Goal: Transaction & Acquisition: Purchase product/service

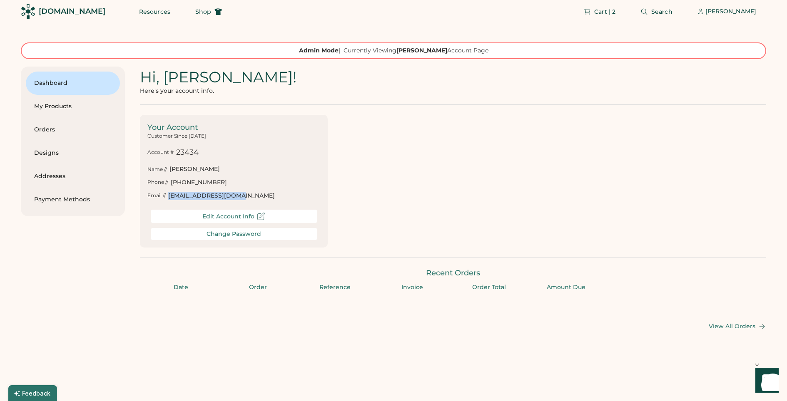
scroll to position [4, 0]
click at [50, 10] on div "[DOMAIN_NAME]" at bounding box center [72, 11] width 67 height 10
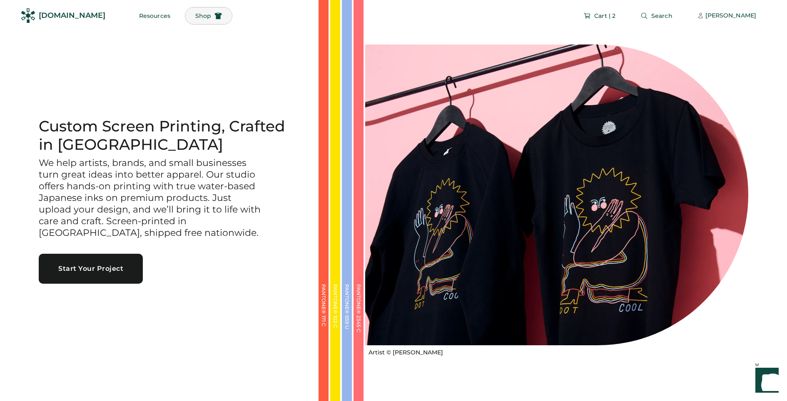
click at [195, 16] on span "Shop" at bounding box center [203, 16] width 16 height 6
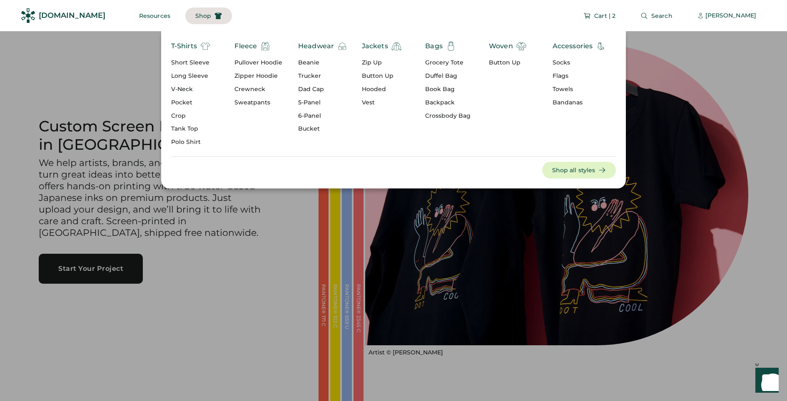
click at [197, 47] on div "T-Shirts" at bounding box center [184, 46] width 26 height 10
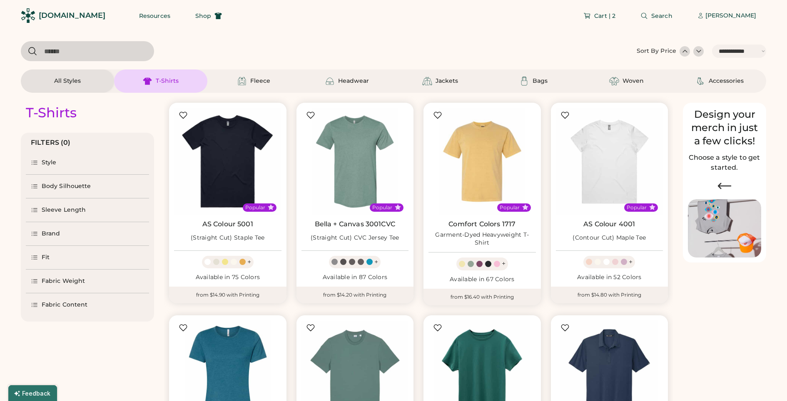
select select "*****"
select select "*"
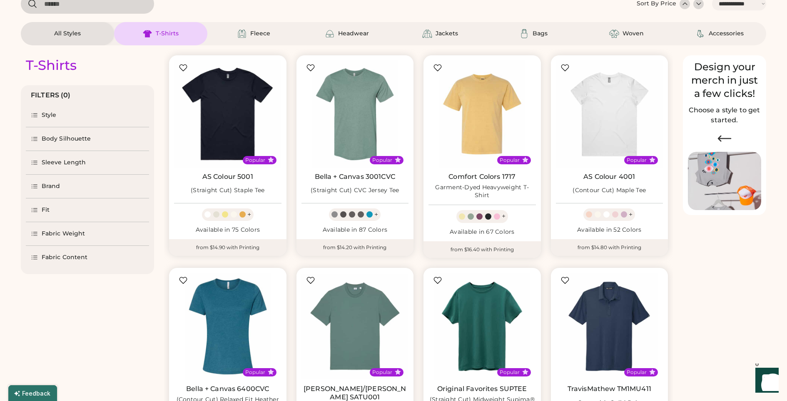
select select "*****"
select select "*"
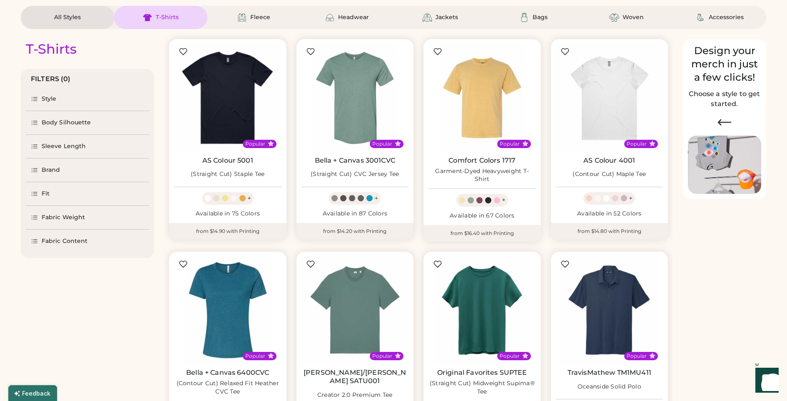
scroll to position [0, 0]
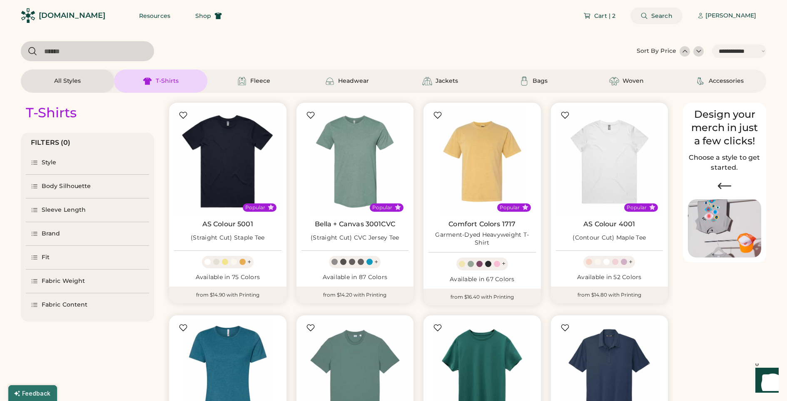
click at [651, 15] on span "Search" at bounding box center [661, 16] width 21 height 6
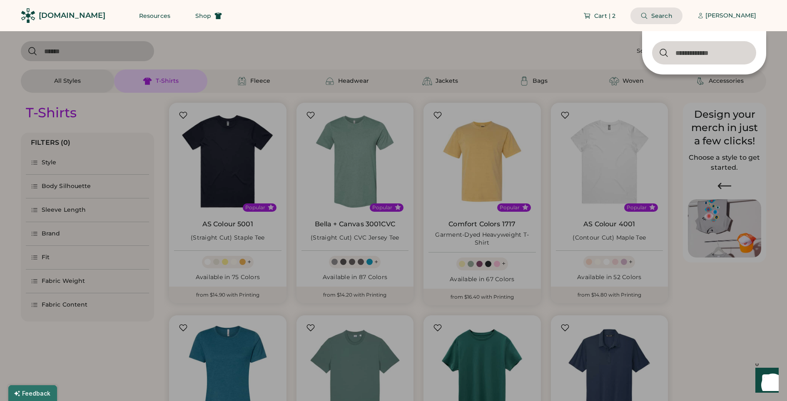
paste input "****"
type input "****"
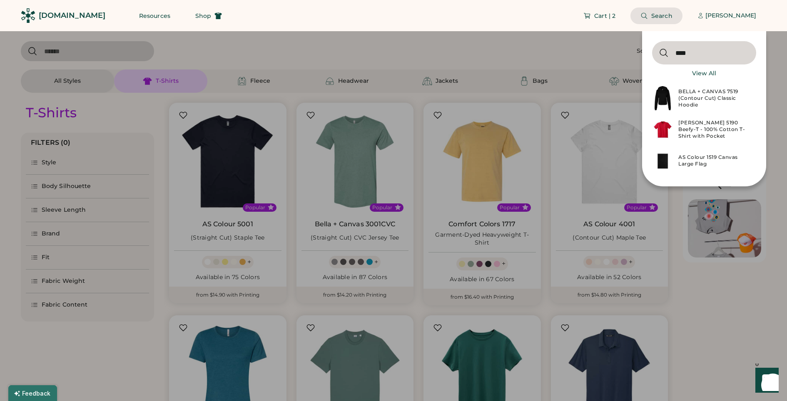
click at [733, 94] on div "BELLA + CANVAS 7519 (Contour Cut) Classic Hoodie" at bounding box center [714, 98] width 73 height 20
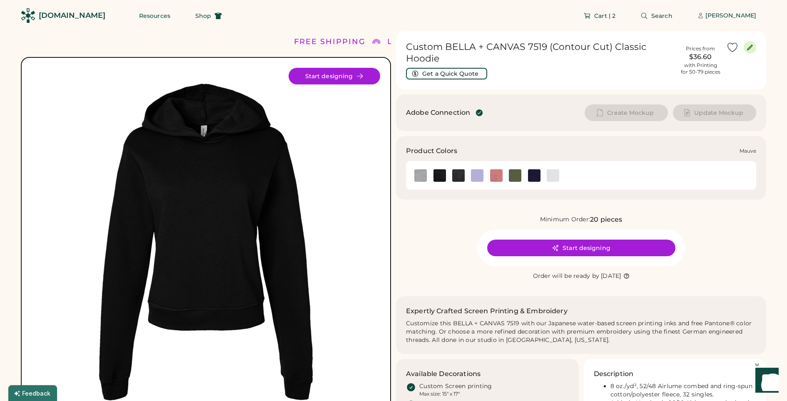
click at [500, 176] on img at bounding box center [496, 175] width 12 height 12
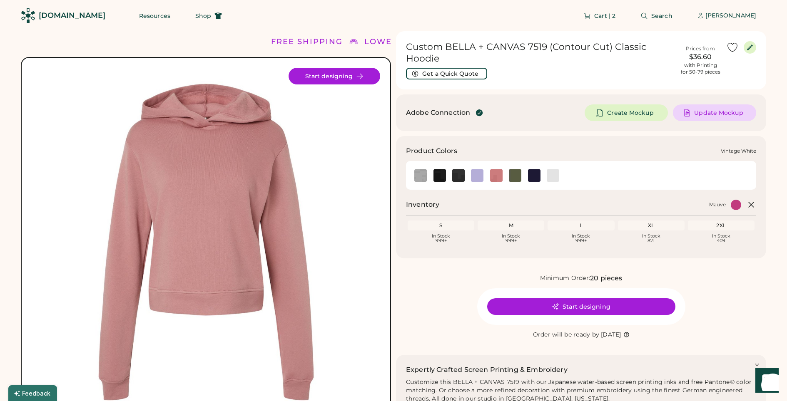
click at [554, 177] on img at bounding box center [552, 175] width 12 height 12
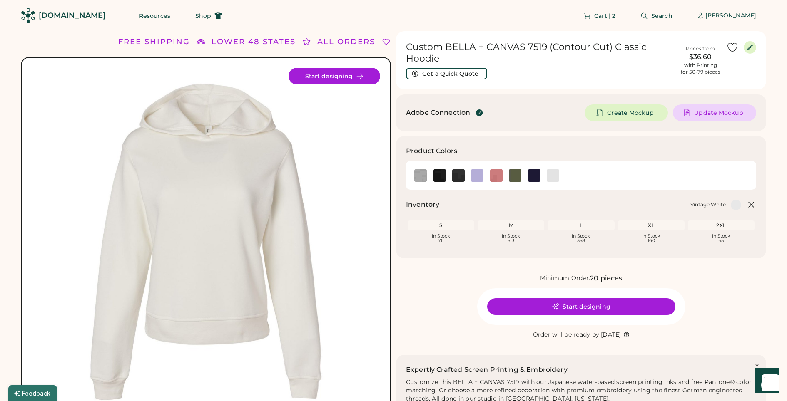
scroll to position [17, 0]
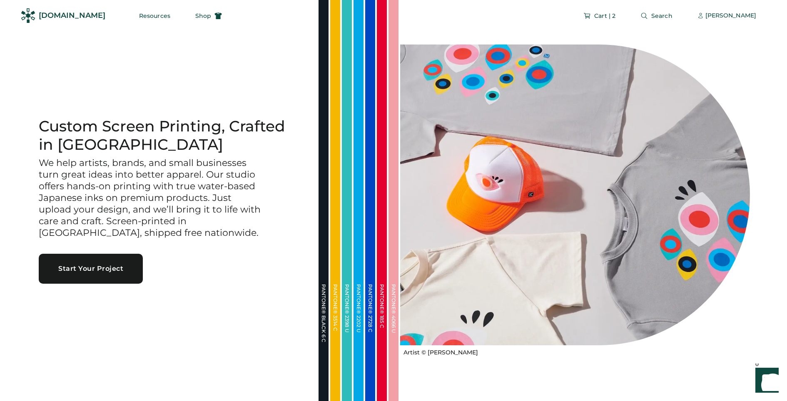
click at [67, 15] on div "[DOMAIN_NAME]" at bounding box center [72, 15] width 67 height 10
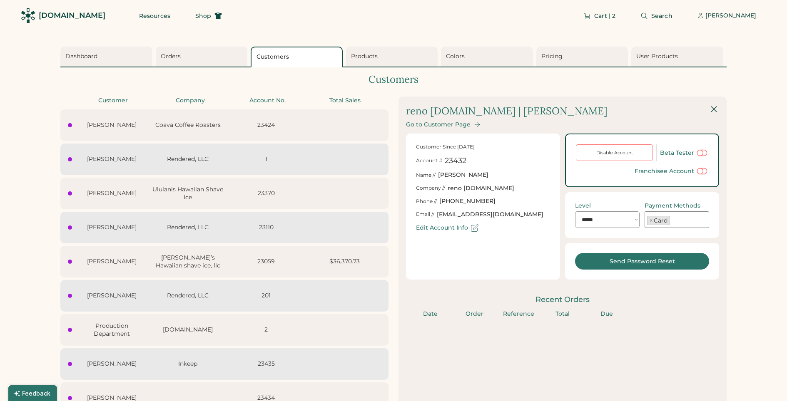
select select "*******"
click at [726, 17] on div "[PERSON_NAME]" at bounding box center [730, 16] width 51 height 8
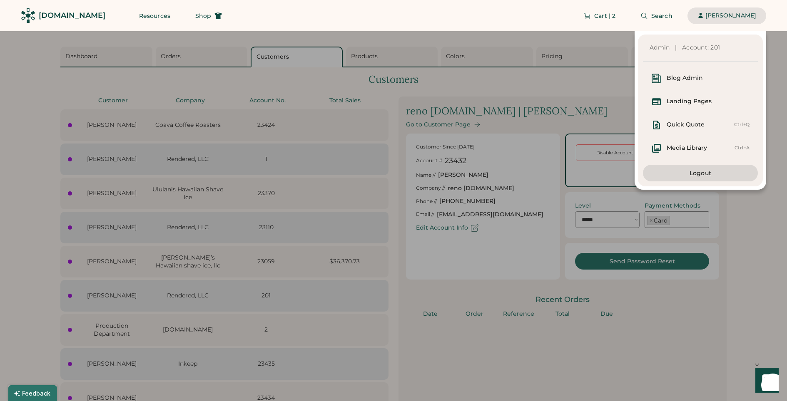
drag, startPoint x: 506, startPoint y: 57, endPoint x: 510, endPoint y: 56, distance: 4.2
click at [507, 57] on div "Admin | Account: 201 Blog Admin Landing Pages Quick Quote Ctrl+Q Media Library …" at bounding box center [383, 110] width 766 height 159
click at [713, 19] on div "[PERSON_NAME]" at bounding box center [730, 16] width 51 height 8
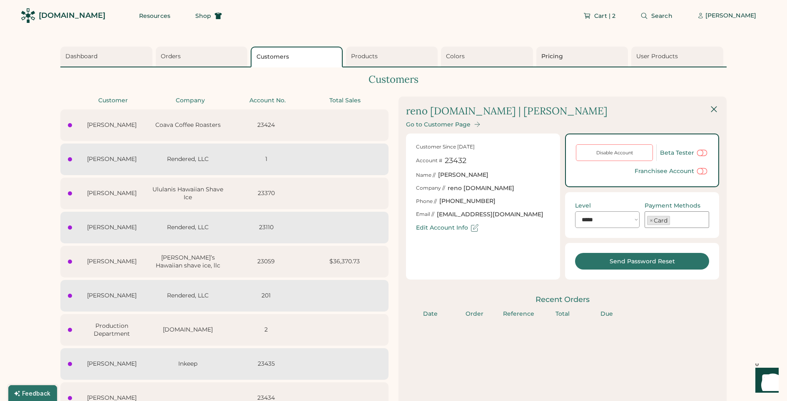
click at [596, 49] on div "Pricing" at bounding box center [582, 57] width 92 height 21
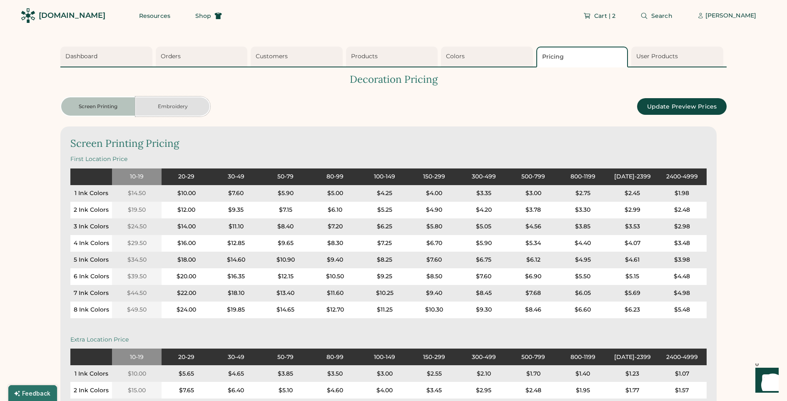
click at [176, 108] on button "Embroidery" at bounding box center [172, 107] width 75 height 20
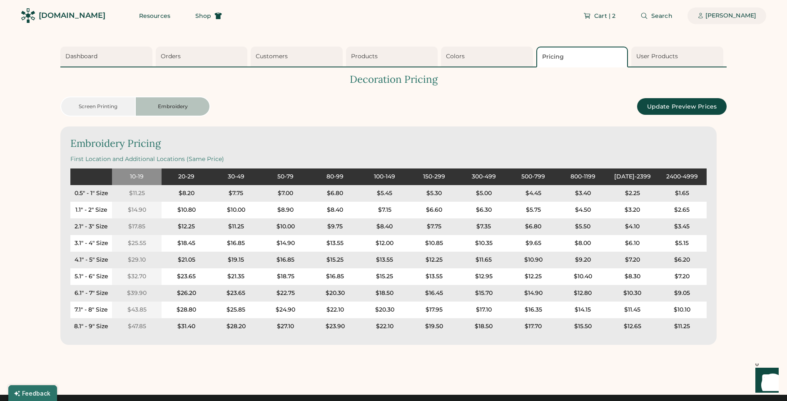
click at [722, 21] on div "[PERSON_NAME]" at bounding box center [730, 15] width 51 height 17
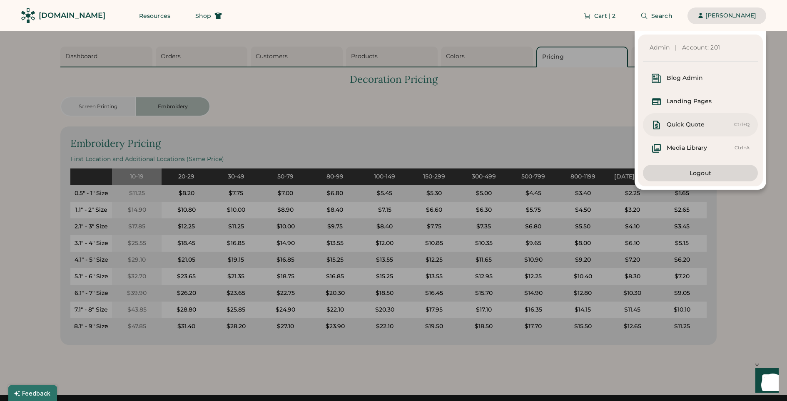
click at [685, 119] on div "Quick Quote Ctrl+Q" at bounding box center [700, 124] width 115 height 23
select select "*******"
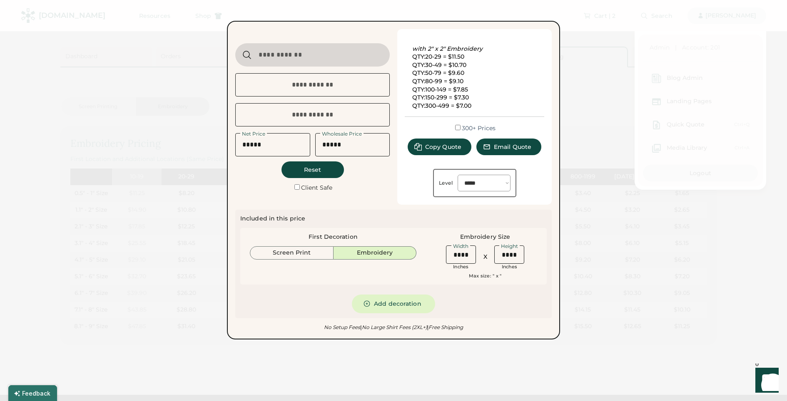
click at [468, 256] on input "input" at bounding box center [461, 255] width 30 height 18
drag, startPoint x: 468, startPoint y: 256, endPoint x: 420, endPoint y: 256, distance: 48.7
click at [420, 256] on div "First Decoration Screen Print Embroidery Embroidery Size Width Inches X Height …" at bounding box center [393, 256] width 306 height 57
click at [527, 291] on div "Included in this price First Decoration Screen Print Embroidery Embroidery Size…" at bounding box center [393, 264] width 306 height 99
click at [521, 307] on div "Included in this price First Decoration Screen Print Embroidery Embroidery Size…" at bounding box center [393, 264] width 306 height 99
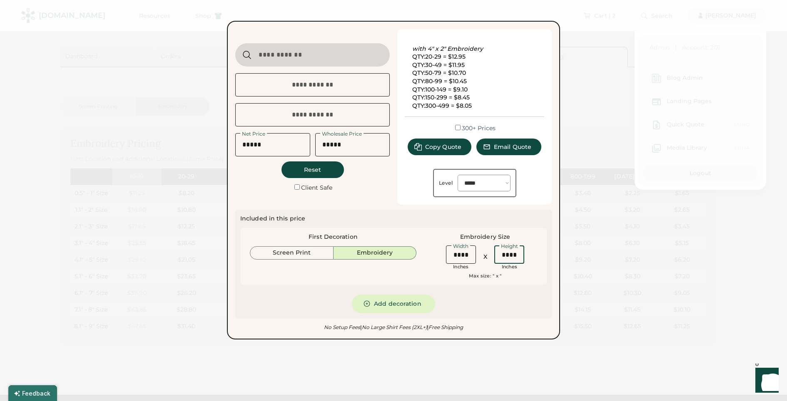
drag, startPoint x: 519, startPoint y: 255, endPoint x: 501, endPoint y: 256, distance: 17.5
click at [501, 256] on input "input" at bounding box center [509, 255] width 30 height 18
click at [464, 253] on input "input" at bounding box center [461, 255] width 30 height 18
drag, startPoint x: 472, startPoint y: 256, endPoint x: 434, endPoint y: 256, distance: 38.3
click at [436, 257] on div "Width Inches X Height Inches" at bounding box center [484, 257] width 113 height 27
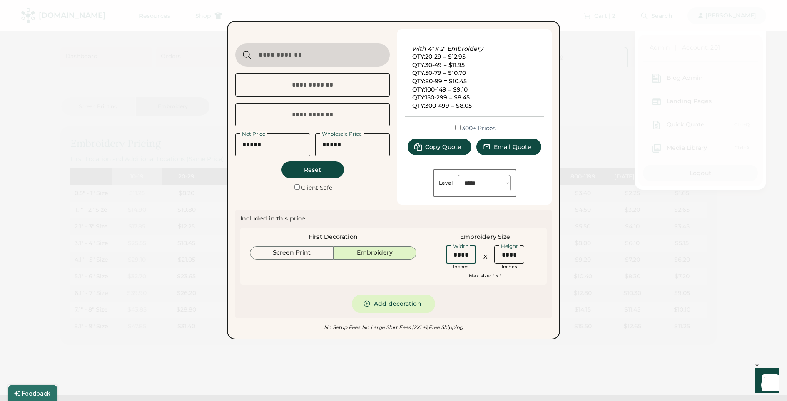
type input "****"
click at [512, 255] on input "input" at bounding box center [509, 255] width 30 height 18
drag, startPoint x: 521, startPoint y: 256, endPoint x: 499, endPoint y: 256, distance: 21.7
click at [499, 256] on input "input" at bounding box center [509, 255] width 30 height 18
click at [509, 297] on div "Included in this price First Decoration Screen Print Embroidery Embroidery Size…" at bounding box center [393, 264] width 306 height 99
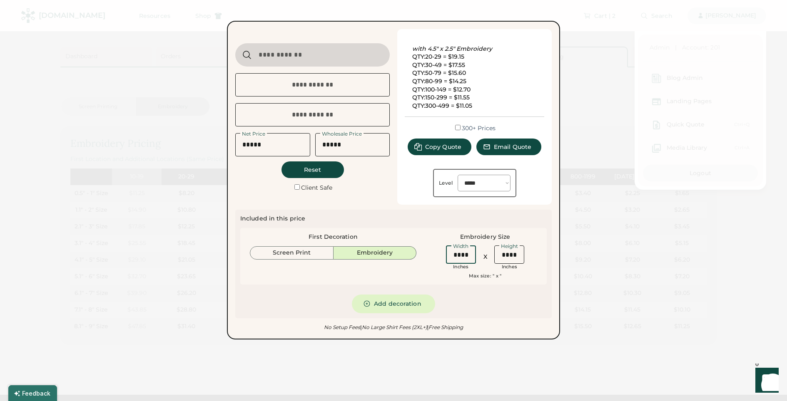
drag, startPoint x: 470, startPoint y: 256, endPoint x: 508, endPoint y: 257, distance: 37.9
click at [466, 257] on input "input" at bounding box center [461, 255] width 30 height 18
click at [522, 256] on input "input" at bounding box center [509, 255] width 30 height 18
click at [493, 253] on div "Height Inches" at bounding box center [509, 257] width 35 height 27
type input "****"
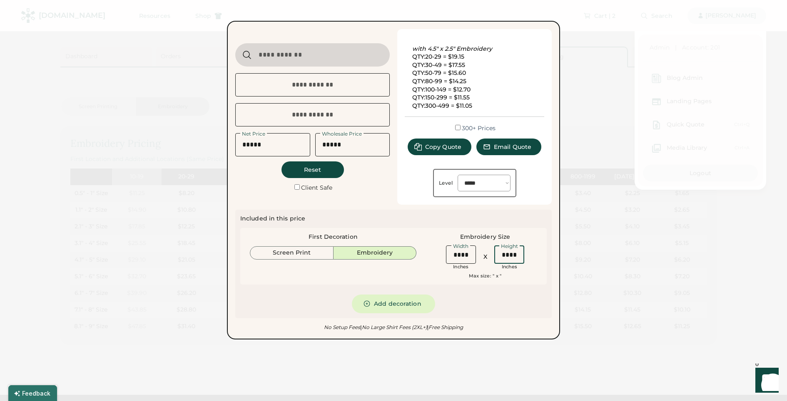
click at [506, 301] on div "Included in this price First Decoration Screen Print Embroidery Embroidery Size…" at bounding box center [393, 264] width 306 height 99
click at [31, 204] on div at bounding box center [393, 200] width 787 height 401
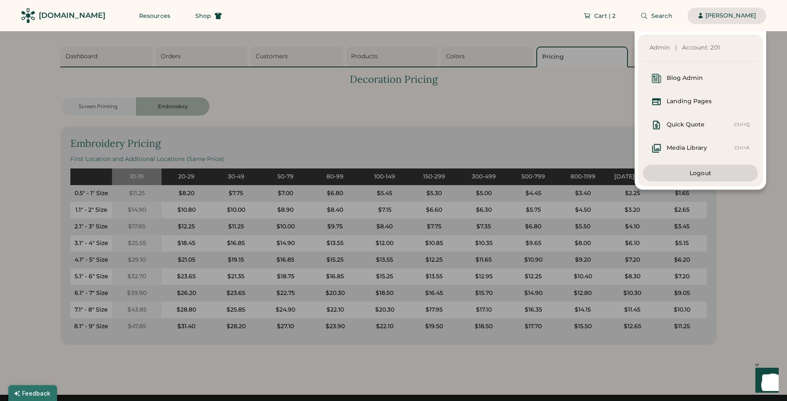
click at [24, 225] on div at bounding box center [393, 200] width 787 height 401
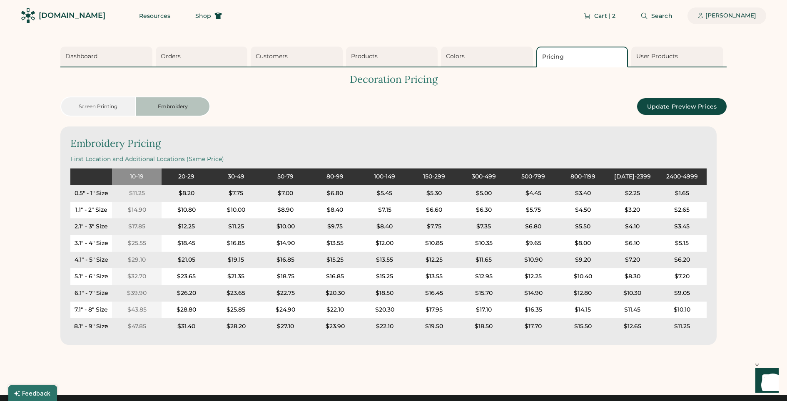
click at [708, 19] on div "[PERSON_NAME]" at bounding box center [730, 16] width 51 height 8
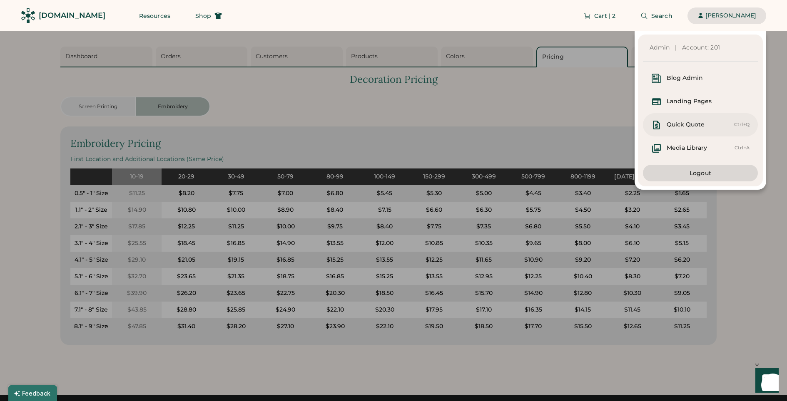
click at [701, 127] on div "Quick Quote" at bounding box center [685, 125] width 38 height 8
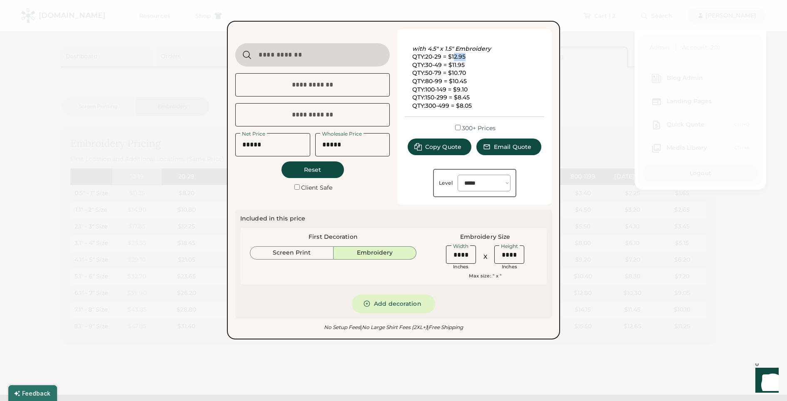
drag, startPoint x: 472, startPoint y: 56, endPoint x: 454, endPoint y: 57, distance: 18.7
click at [454, 57] on div "with 4.5" x 1.5" Embroidery QTY:20-29 = $12.95 QTY:30-49 = $11.95 QTY:50-79 = $…" at bounding box center [474, 73] width 125 height 73
click at [461, 55] on div "with 4.5" x 1.5" Embroidery QTY:20-29 = $12.95 QTY:30-49 = $11.95 QTY:50-79 = $…" at bounding box center [474, 73] width 125 height 73
drag, startPoint x: 473, startPoint y: 55, endPoint x: 456, endPoint y: 56, distance: 17.5
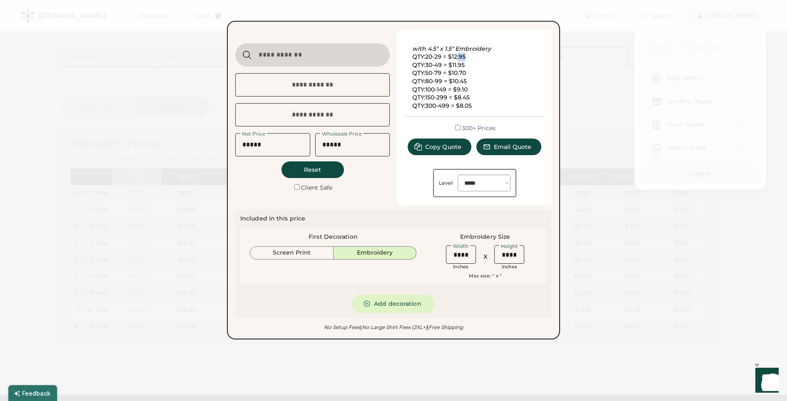
click at [456, 56] on div "with 4.5" x 1.5" Embroidery QTY:20-29 = $12.95 QTY:30-49 = $11.95 QTY:50-79 = $…" at bounding box center [474, 73] width 125 height 73
click at [478, 55] on div "with 4.5" x 1.5" Embroidery QTY:20-29 = $12.95 QTY:30-49 = $11.95 QTY:50-79 = $…" at bounding box center [474, 73] width 125 height 73
click at [467, 55] on div "with 4.5" x 1.5" Embroidery QTY:20-29 = $12.95 QTY:30-49 = $11.95 QTY:50-79 = $…" at bounding box center [474, 73] width 125 height 73
drag, startPoint x: 464, startPoint y: 56, endPoint x: 449, endPoint y: 56, distance: 15.4
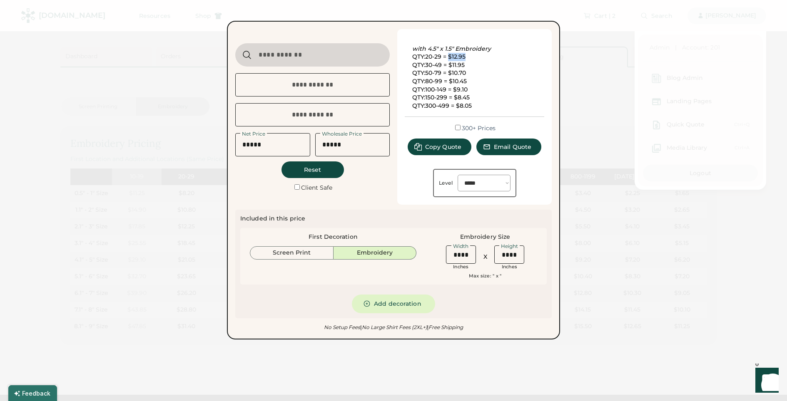
click at [449, 56] on div "with 4.5" x 1.5" Embroidery QTY:20-29 = $12.95 QTY:30-49 = $11.95 QTY:50-79 = $…" at bounding box center [474, 73] width 125 height 73
click at [487, 60] on div "with 4.5" x 1.5" Embroidery QTY:20-29 = $12.95 QTY:30-49 = $11.95 QTY:50-79 = $…" at bounding box center [474, 73] width 125 height 73
drag, startPoint x: 464, startPoint y: 57, endPoint x: 452, endPoint y: 58, distance: 12.1
click at [452, 58] on div "with 4.5" x 1.5" Embroidery QTY:20-29 = $12.95 QTY:30-49 = $11.95 QTY:50-79 = $…" at bounding box center [474, 73] width 125 height 73
click at [492, 61] on div "with 4.5" x 1.5" Embroidery QTY:20-29 = $12.95 QTY:30-49 = $11.95 QTY:50-79 = $…" at bounding box center [474, 73] width 125 height 73
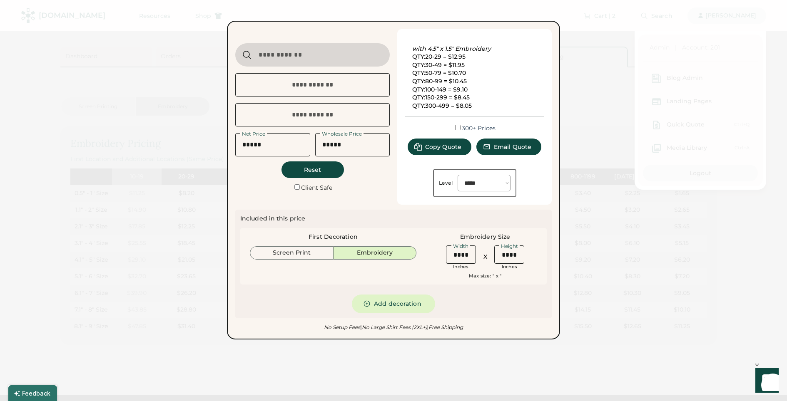
click at [532, 99] on div "with 4.5" x 1.5" Embroidery QTY:20-29 = $12.95 QTY:30-49 = $11.95 QTY:50-79 = $…" at bounding box center [474, 73] width 125 height 73
click at [401, 182] on div "**********" at bounding box center [474, 117] width 154 height 176
click at [396, 181] on div "**********" at bounding box center [393, 117] width 316 height 176
click at [571, 259] on div at bounding box center [393, 200] width 787 height 401
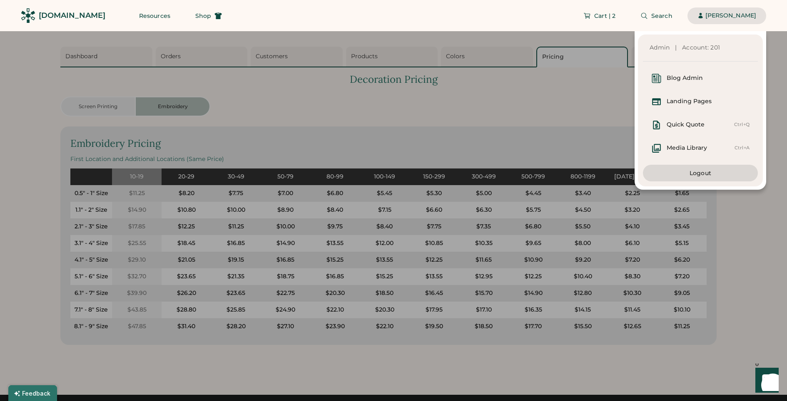
click at [33, 155] on div "Admin | Account: 201 Blog Admin Landing Pages Quick Quote Ctrl+Q Media Library …" at bounding box center [383, 110] width 766 height 159
click at [782, 63] on div at bounding box center [393, 200] width 787 height 401
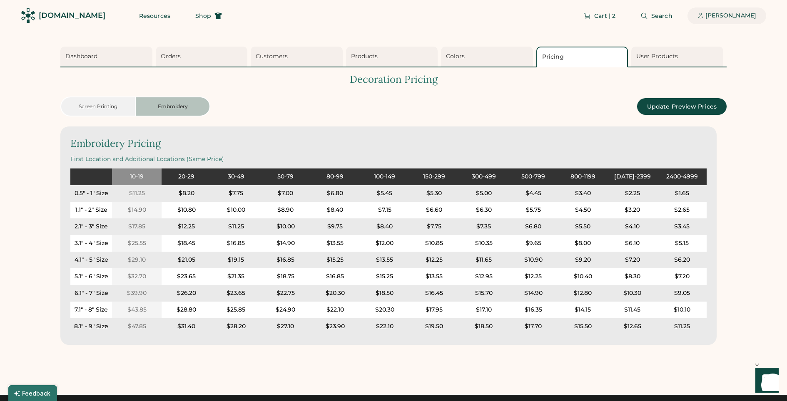
click at [726, 13] on div "[PERSON_NAME]" at bounding box center [730, 16] width 51 height 8
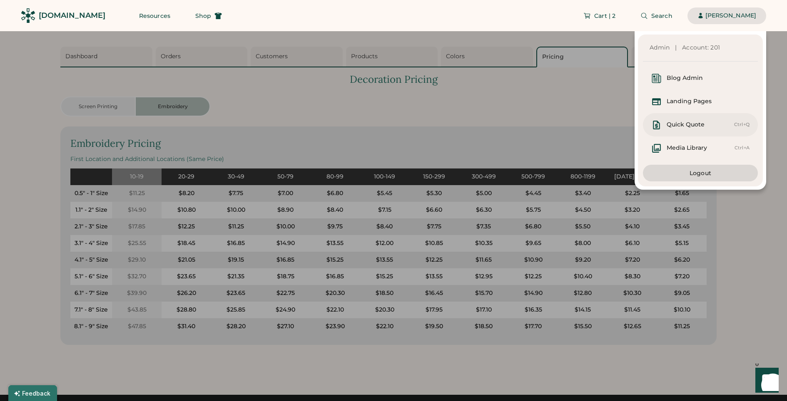
click at [676, 127] on div "Quick Quote" at bounding box center [685, 125] width 38 height 8
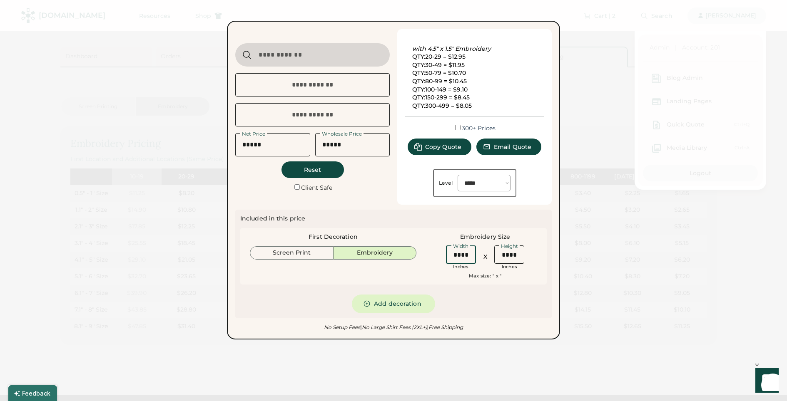
drag, startPoint x: 469, startPoint y: 255, endPoint x: 428, endPoint y: 254, distance: 40.4
click at [428, 254] on div "Width Inches X Height Inches" at bounding box center [484, 257] width 113 height 27
drag, startPoint x: 477, startPoint y: 257, endPoint x: 471, endPoint y: 256, distance: 6.0
click at [471, 256] on div "Width Inches" at bounding box center [460, 257] width 35 height 27
drag, startPoint x: 458, startPoint y: 257, endPoint x: 415, endPoint y: 258, distance: 43.3
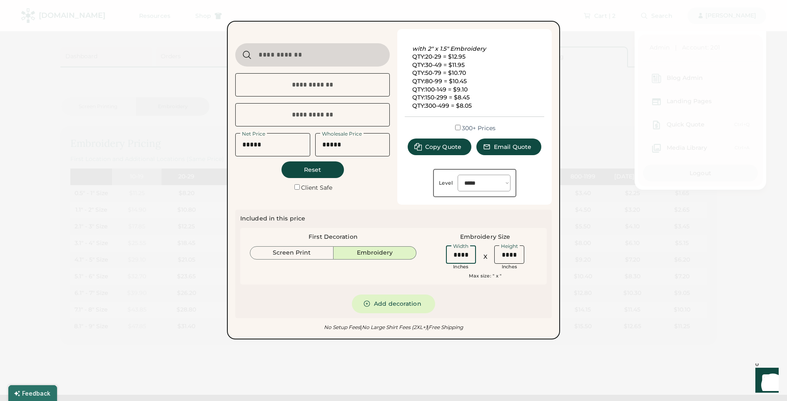
click at [415, 258] on div "First Decoration Screen Print Embroidery Embroidery Size Width Inches X Height …" at bounding box center [393, 256] width 306 height 57
type input "****"
drag, startPoint x: 512, startPoint y: 255, endPoint x: 489, endPoint y: 254, distance: 22.5
click at [489, 254] on div "Width Inches X Height Inches" at bounding box center [484, 257] width 83 height 27
drag, startPoint x: 514, startPoint y: 253, endPoint x: 492, endPoint y: 255, distance: 22.5
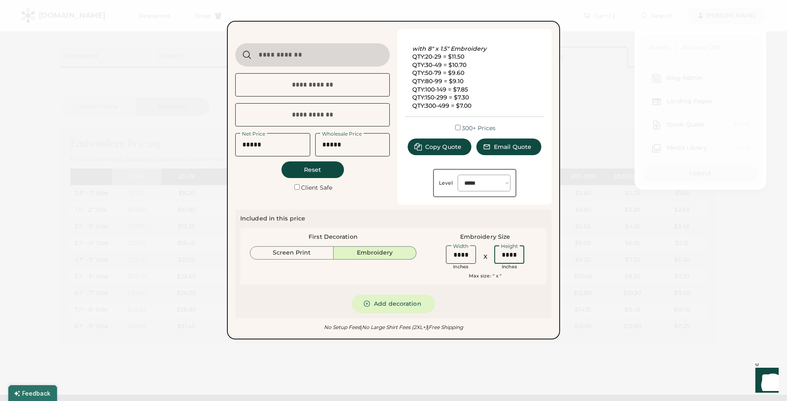
click at [492, 255] on div "Height Inches" at bounding box center [509, 257] width 35 height 27
type input "****"
click at [529, 295] on div "Included in this price First Decoration Screen Print Embroidery Embroidery Size…" at bounding box center [393, 264] width 306 height 99
drag, startPoint x: 449, startPoint y: 55, endPoint x: 477, endPoint y: 70, distance: 31.9
click at [477, 70] on div "with 8" x 2.2" Embroidery QTY:20-29 = $24.35 QTY:30-49 = $22.05 QTY:50-79 = $19…" at bounding box center [474, 73] width 125 height 73
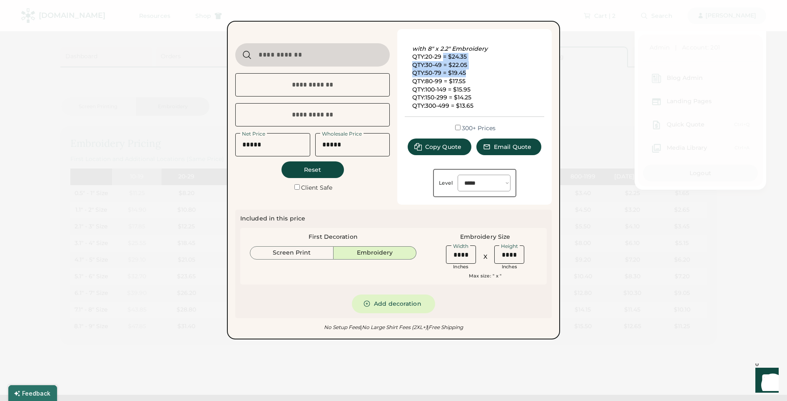
click at [477, 70] on div "with 8" x 2.2" Embroidery QTY:20-29 = $24.35 QTY:30-49 = $22.05 QTY:50-79 = $19…" at bounding box center [474, 73] width 125 height 73
drag, startPoint x: 469, startPoint y: 256, endPoint x: 431, endPoint y: 258, distance: 37.5
click at [431, 258] on div "Width Inches X Height Inches" at bounding box center [484, 257] width 113 height 27
type input "****"
drag, startPoint x: 515, startPoint y: 251, endPoint x: 482, endPoint y: 252, distance: 32.5
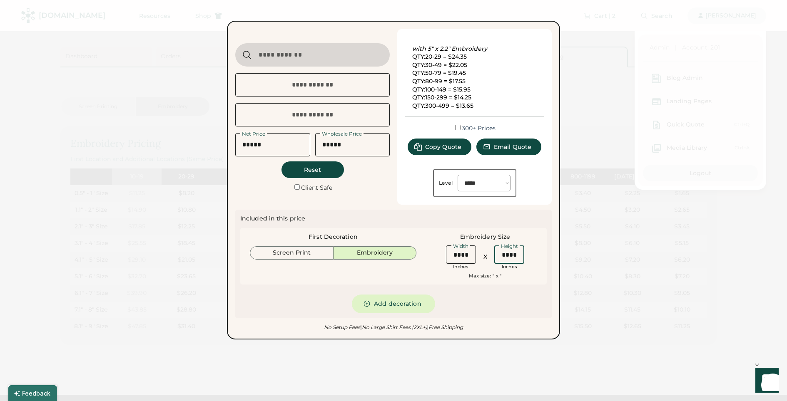
click at [482, 252] on div "Width Inches X Height Inches" at bounding box center [484, 257] width 83 height 27
type input "****"
click at [513, 308] on div "Included in this price First Decoration Screen Print Embroidery Embroidery Size…" at bounding box center [393, 264] width 306 height 99
click at [290, 385] on div at bounding box center [393, 200] width 787 height 401
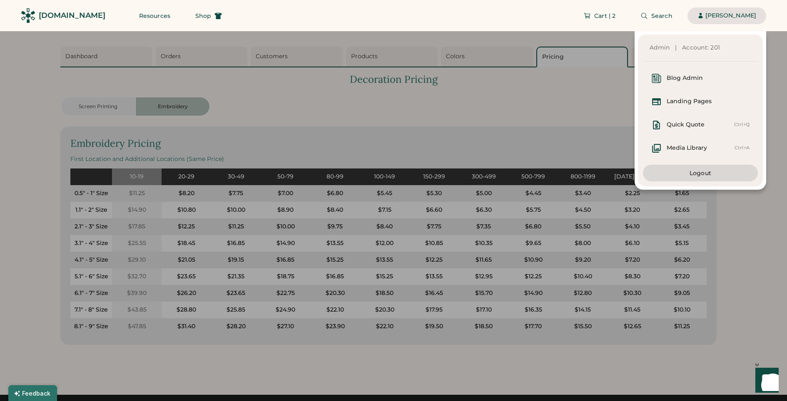
drag, startPoint x: 366, startPoint y: 10, endPoint x: 373, endPoint y: 9, distance: 6.3
click at [365, 8] on div "Cart | 2 Search Dorothy Siemens" at bounding box center [499, 15] width 534 height 31
click at [646, 13] on icon at bounding box center [643, 15] width 7 height 7
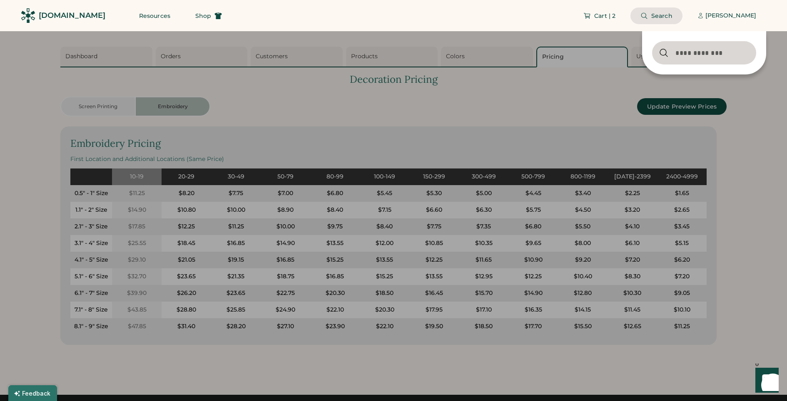
click at [685, 50] on input "input" at bounding box center [704, 52] width 104 height 23
paste input "****"
type input "****"
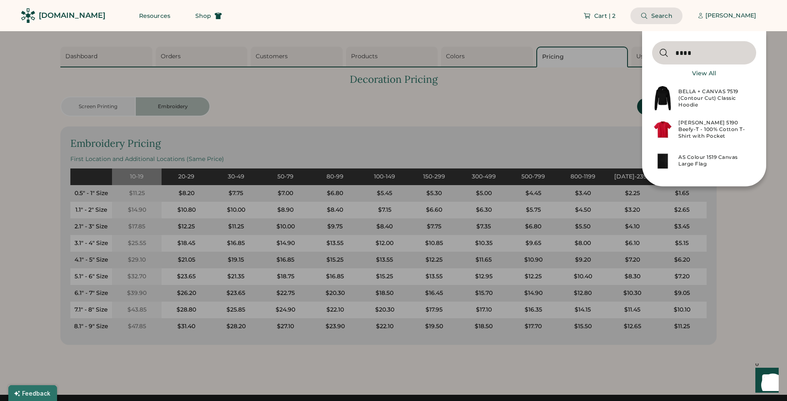
click at [698, 98] on div "BELLA + CANVAS 7519 (Contour Cut) Classic Hoodie" at bounding box center [714, 98] width 73 height 20
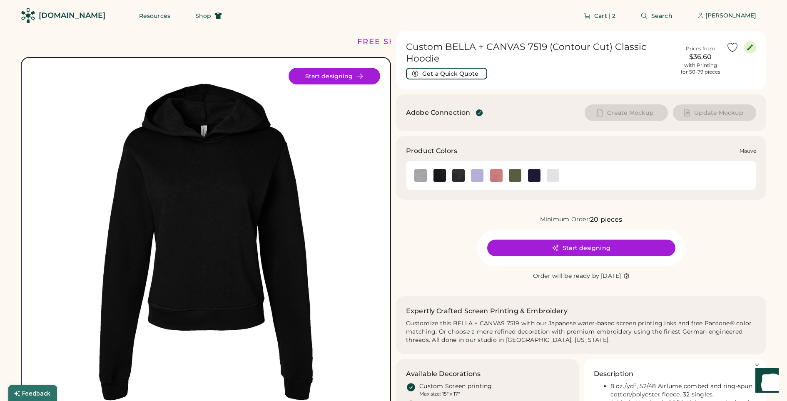
click at [497, 177] on img at bounding box center [496, 175] width 12 height 12
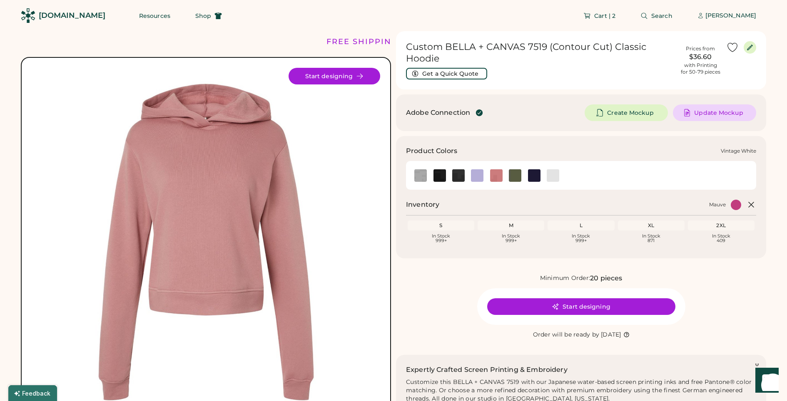
click at [551, 177] on img at bounding box center [552, 175] width 12 height 12
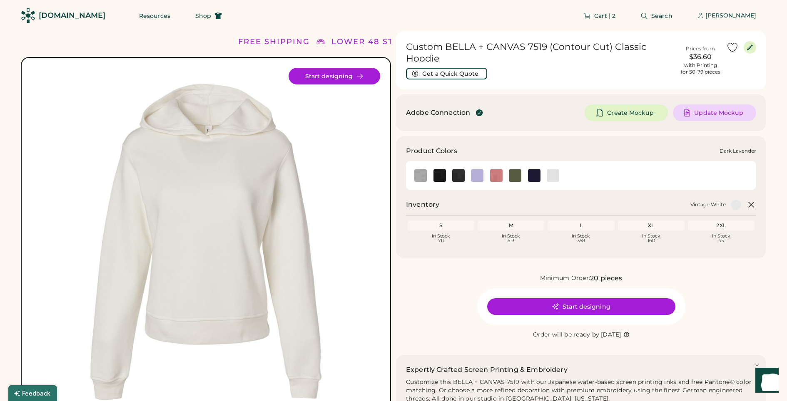
click at [479, 178] on img at bounding box center [477, 175] width 12 height 12
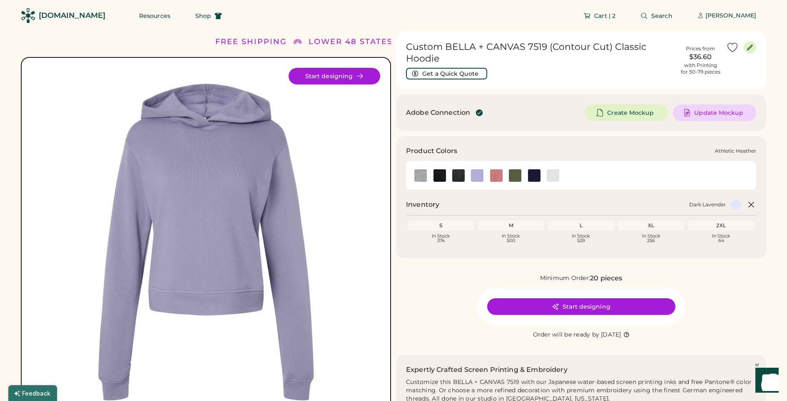
click at [420, 175] on img at bounding box center [420, 175] width 12 height 12
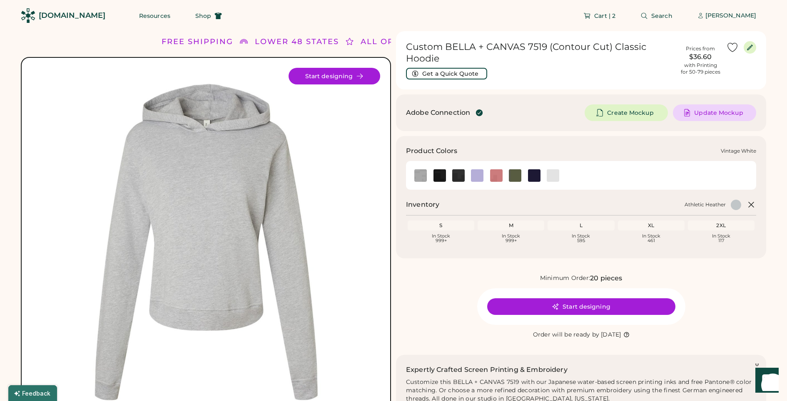
click at [553, 177] on img at bounding box center [552, 175] width 12 height 12
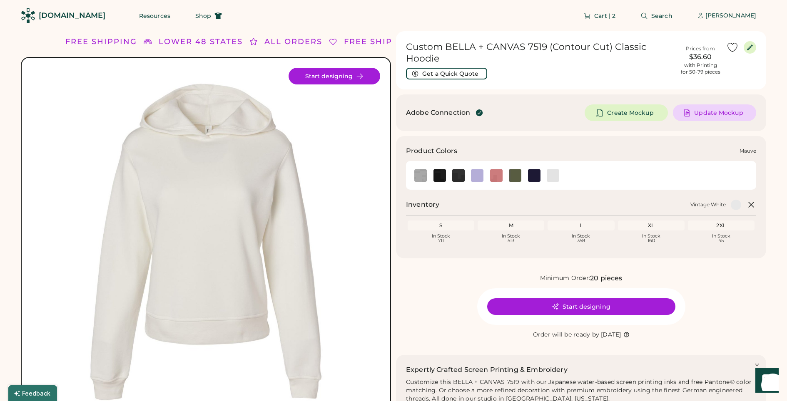
click at [499, 178] on img at bounding box center [496, 175] width 12 height 12
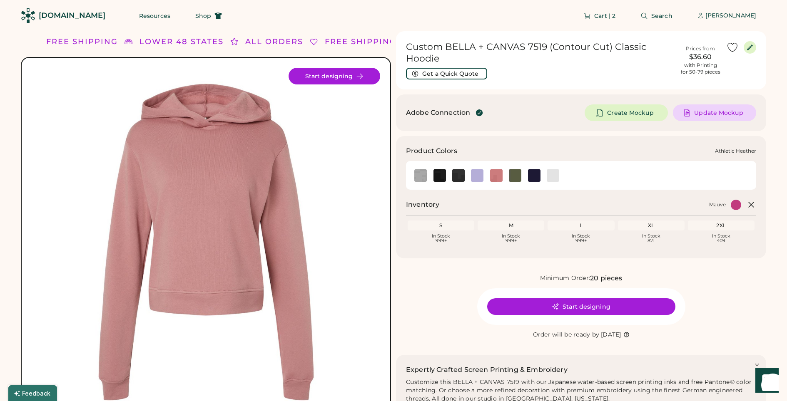
click at [420, 173] on img at bounding box center [420, 175] width 12 height 12
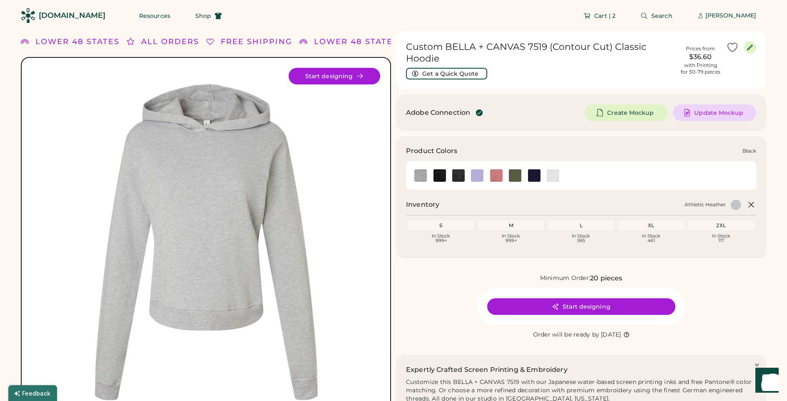
click at [442, 177] on img at bounding box center [439, 175] width 12 height 12
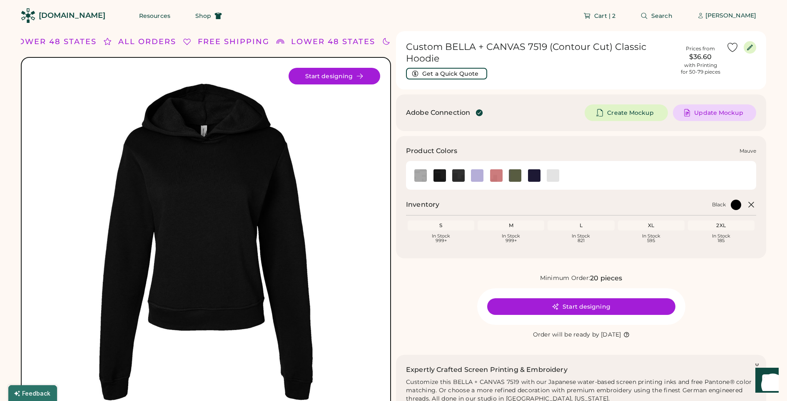
click at [496, 178] on img at bounding box center [496, 175] width 12 height 12
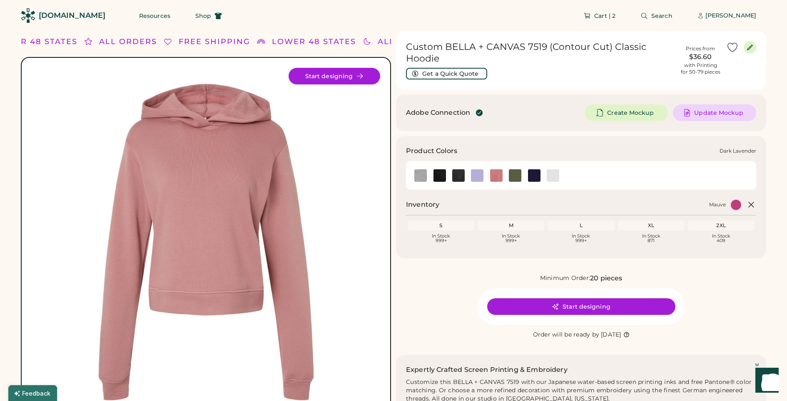
click at [481, 176] on img at bounding box center [477, 175] width 12 height 12
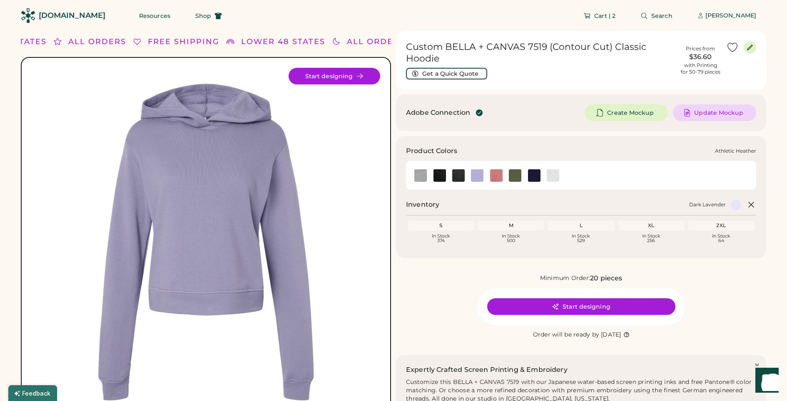
click at [424, 180] on img at bounding box center [420, 175] width 12 height 12
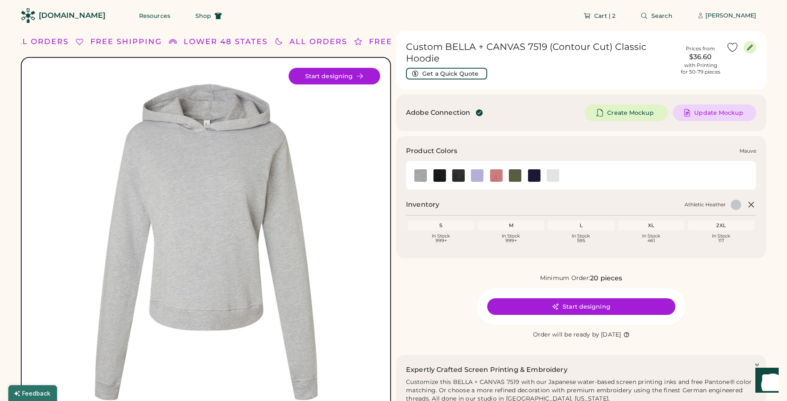
click at [492, 172] on img at bounding box center [496, 175] width 12 height 12
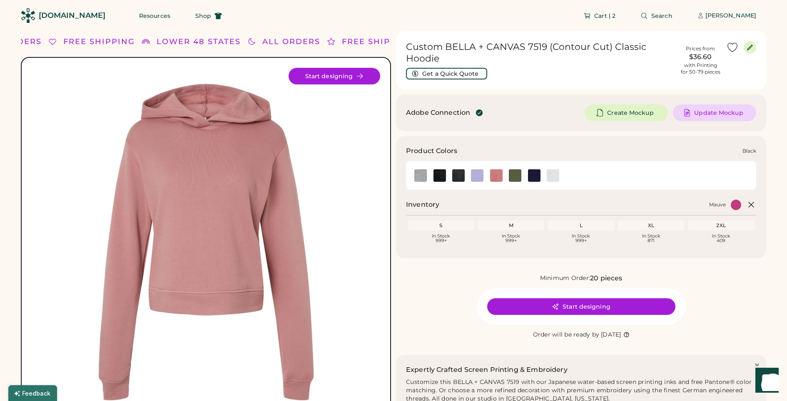
click at [437, 176] on img at bounding box center [439, 175] width 12 height 12
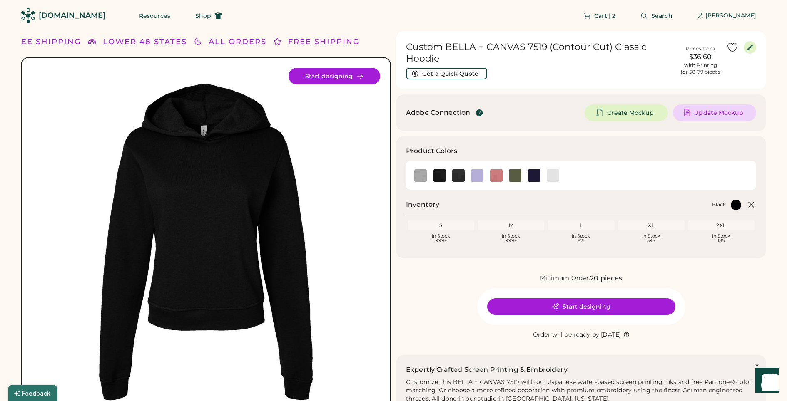
click at [462, 242] on div "In Stock 999+" at bounding box center [440, 238] width 63 height 9
click at [551, 176] on img at bounding box center [552, 175] width 12 height 12
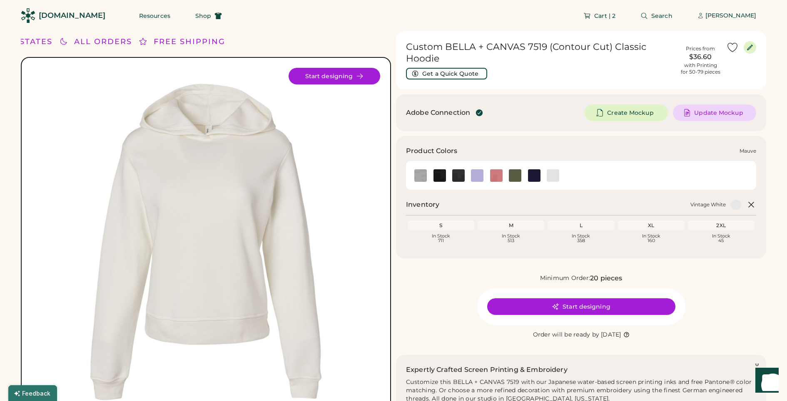
click at [499, 178] on img at bounding box center [496, 175] width 12 height 12
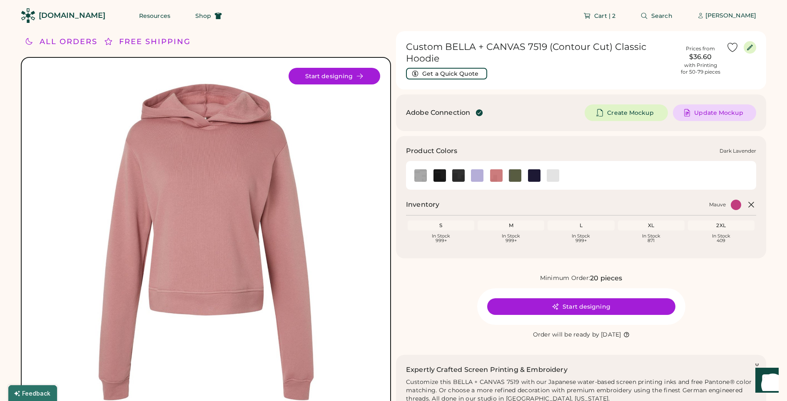
click at [482, 176] on img at bounding box center [477, 175] width 12 height 12
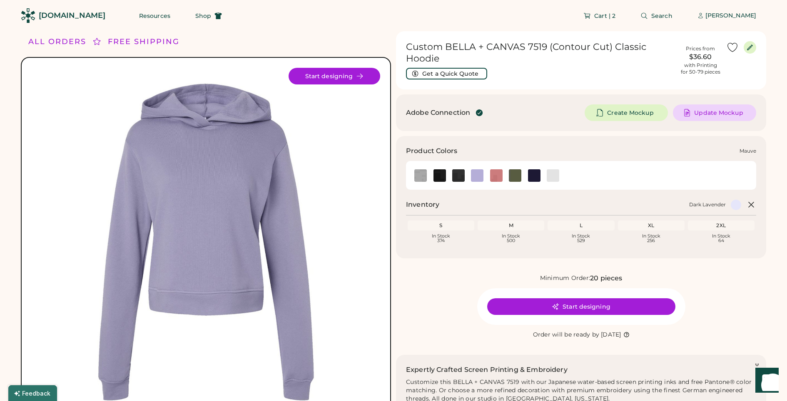
click at [502, 177] on div at bounding box center [496, 175] width 19 height 12
click at [499, 177] on img at bounding box center [496, 175] width 12 height 12
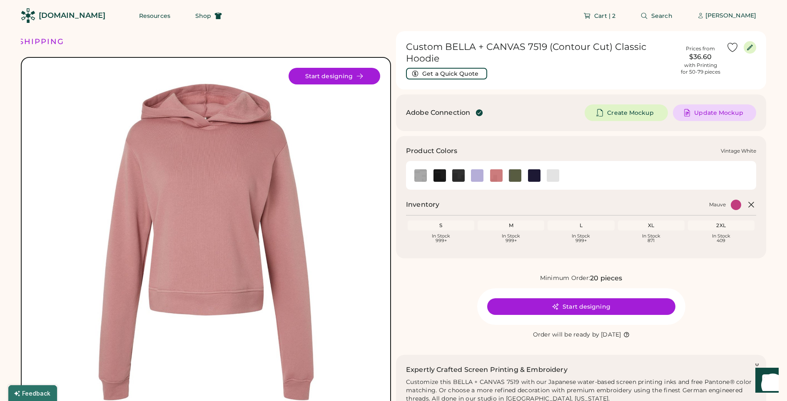
click at [546, 178] on img at bounding box center [552, 175] width 12 height 12
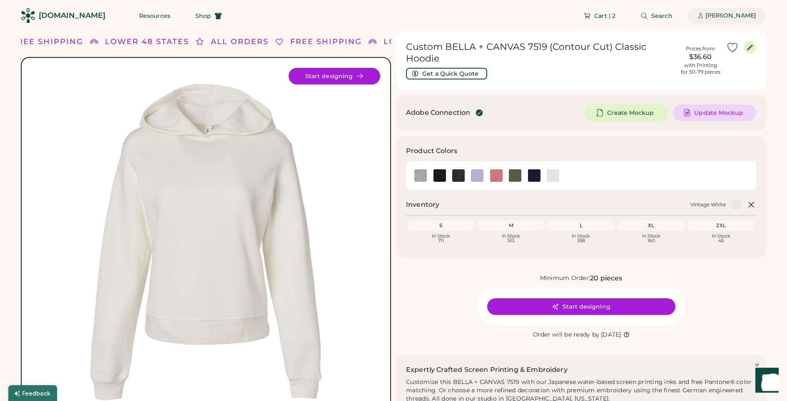
click at [720, 15] on div "[PERSON_NAME]" at bounding box center [730, 16] width 51 height 8
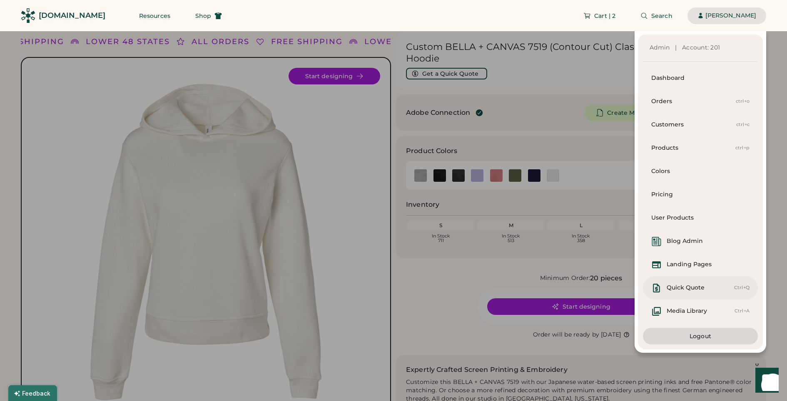
click at [702, 290] on div "Quick Quote" at bounding box center [685, 288] width 38 height 8
select select "*******"
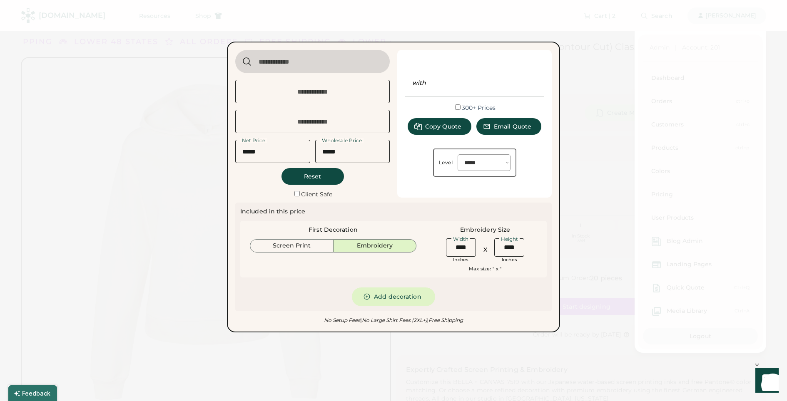
type input "**********"
type input "******"
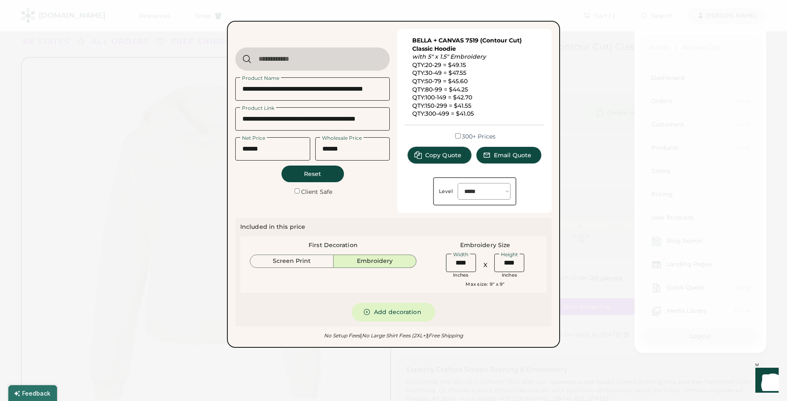
click at [448, 156] on span "Copy Quote" at bounding box center [443, 155] width 36 height 6
select select "*******"
click at [511, 87] on div "BELLA + CANVAS 7519 (Contour Cut) Classic Hoodie with 5" x 1.5" Embroidery QTY:…" at bounding box center [474, 78] width 125 height 82
click at [318, 94] on input "input" at bounding box center [312, 88] width 154 height 23
click at [561, 233] on div at bounding box center [393, 200] width 787 height 401
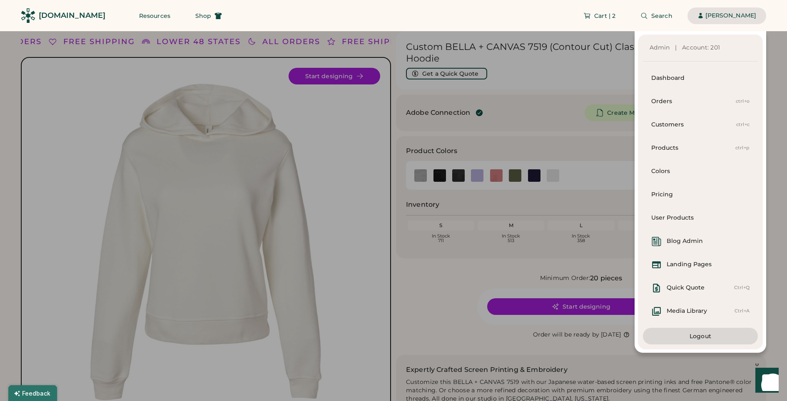
click at [70, 9] on div "[DOMAIN_NAME]" at bounding box center [72, 15] width 67 height 19
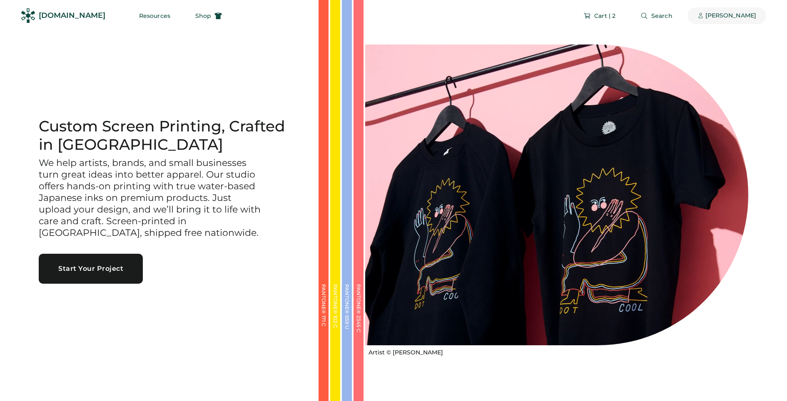
drag, startPoint x: 735, startPoint y: 18, endPoint x: 732, endPoint y: 26, distance: 8.0
click at [734, 18] on div "[PERSON_NAME]" at bounding box center [730, 16] width 51 height 8
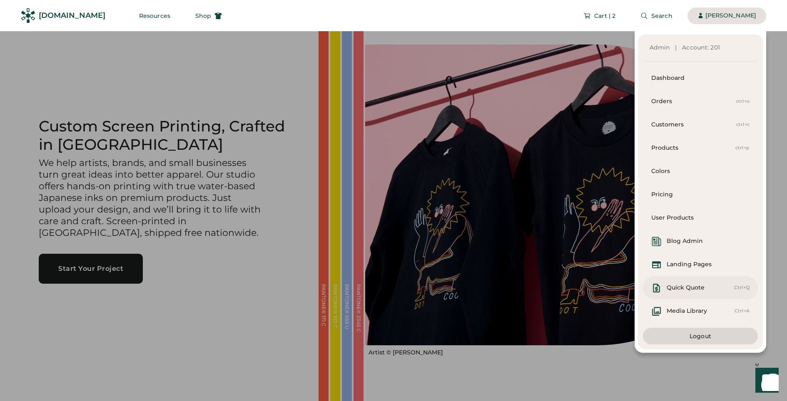
click at [711, 283] on div "Quick Quote" at bounding box center [690, 288] width 78 height 10
select select "*******"
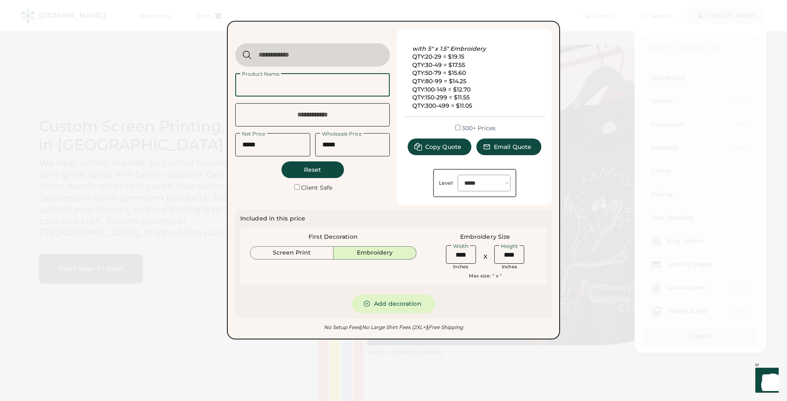
click at [313, 91] on input "input" at bounding box center [312, 84] width 154 height 23
click at [451, 103] on div "with 5" x 1.5" Embroidery QTY:20-29 = $19.15 QTY:30-49 = $17.55 QTY:50-79 = $15…" at bounding box center [474, 73] width 125 height 73
click at [471, 54] on div "with 5" x 1.5" Embroidery QTY:20-29 = $19.15 QTY:30-49 = $17.55 QTY:50-79 = $15…" at bounding box center [474, 73] width 125 height 73
drag, startPoint x: 469, startPoint y: 55, endPoint x: 447, endPoint y: 56, distance: 21.7
click at [447, 56] on div "with 5" x 1.5" Embroidery QTY:20-29 = $19.15 QTY:30-49 = $17.55 QTY:50-79 = $15…" at bounding box center [474, 73] width 125 height 73
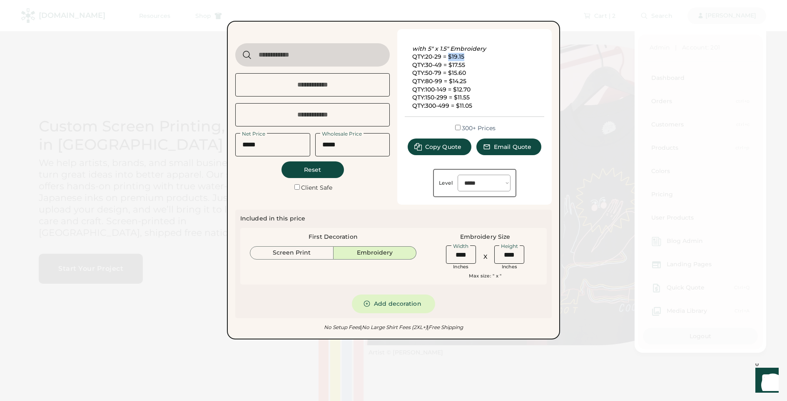
copy div "$19.15"
click at [463, 71] on div "with 5" x 1.5" Embroidery QTY:20-29 = $19.15 QTY:30-49 = $17.55 QTY:50-79 = $15…" at bounding box center [474, 73] width 125 height 73
click at [330, 371] on div at bounding box center [393, 200] width 787 height 401
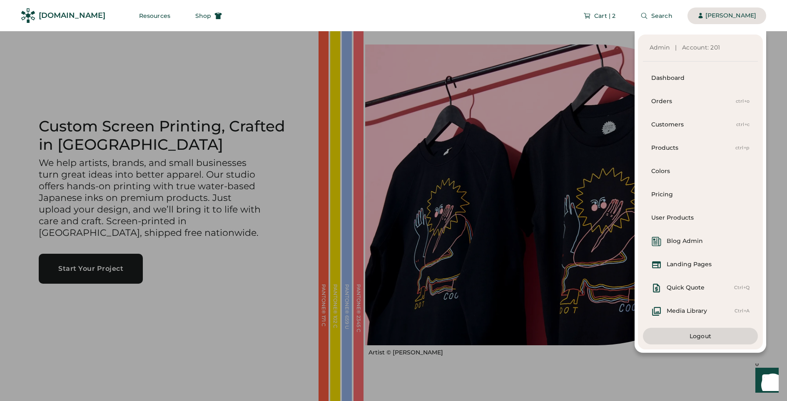
click at [546, 27] on div "Cart | 2 Search Dorothy Siemens Create a product" at bounding box center [499, 15] width 534 height 31
drag, startPoint x: 565, startPoint y: 26, endPoint x: 628, endPoint y: 25, distance: 63.7
click at [567, 26] on div "Cart | 2 Search Dorothy Siemens Create a product" at bounding box center [499, 15] width 534 height 31
drag, startPoint x: 707, startPoint y: 18, endPoint x: 653, endPoint y: 17, distance: 54.5
click at [705, 18] on div "[PERSON_NAME]" at bounding box center [730, 16] width 51 height 8
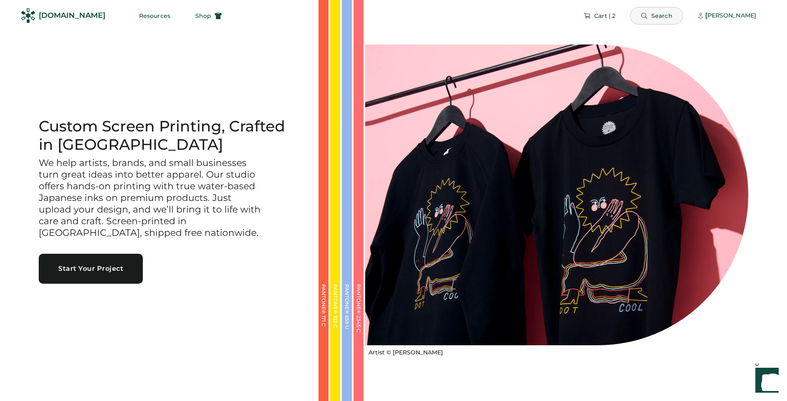
click at [651, 17] on span "Search" at bounding box center [661, 16] width 21 height 6
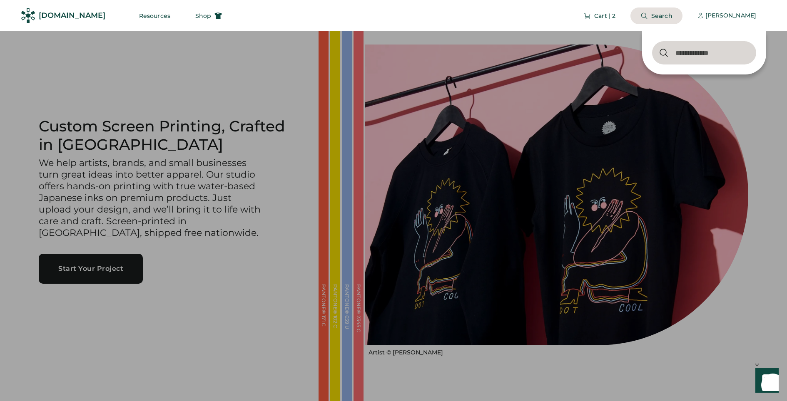
click at [690, 56] on input "input" at bounding box center [704, 52] width 104 height 23
type input "**********"
click at [687, 55] on input "input" at bounding box center [701, 52] width 109 height 23
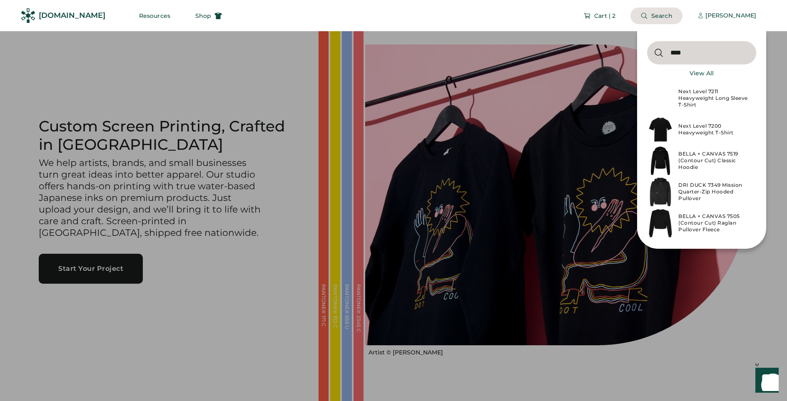
type input "****"
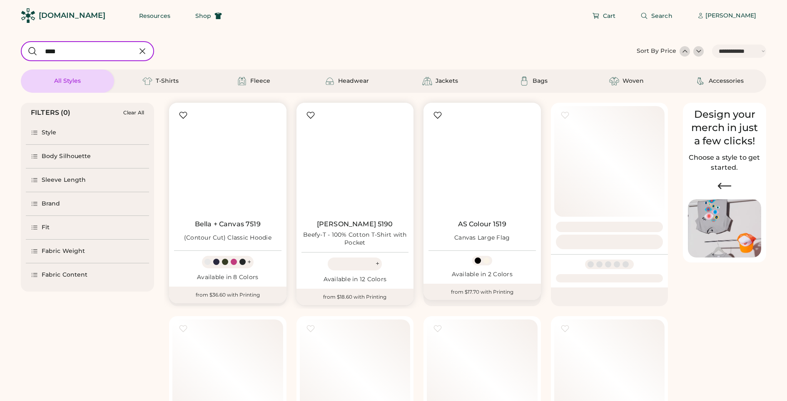
select select "*****"
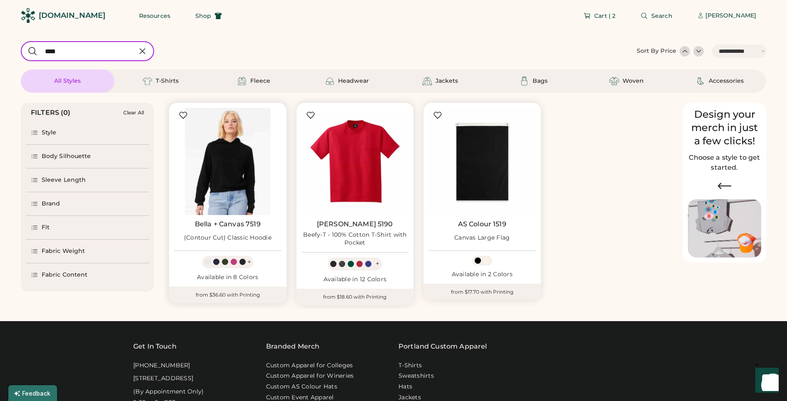
click at [241, 164] on img at bounding box center [227, 161] width 107 height 107
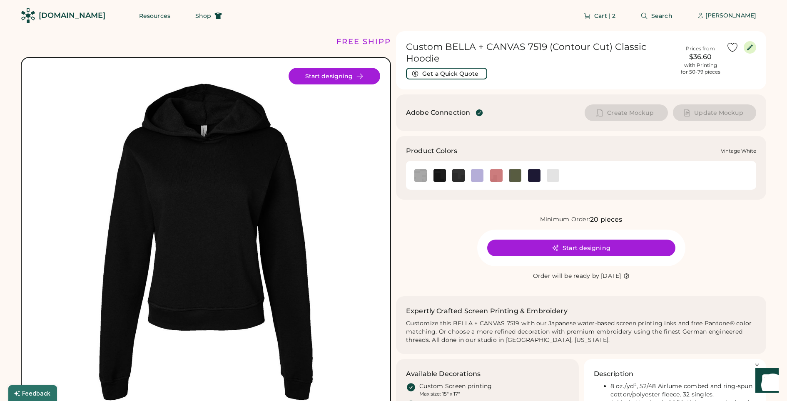
click at [550, 176] on img at bounding box center [552, 175] width 12 height 12
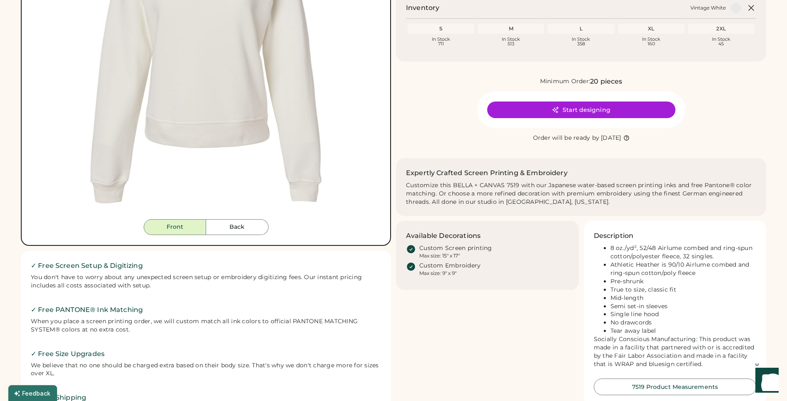
scroll to position [51, 0]
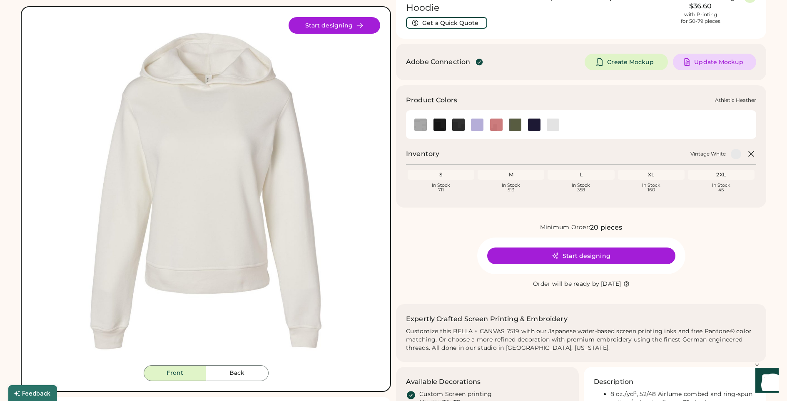
click at [419, 129] on img at bounding box center [420, 125] width 12 height 12
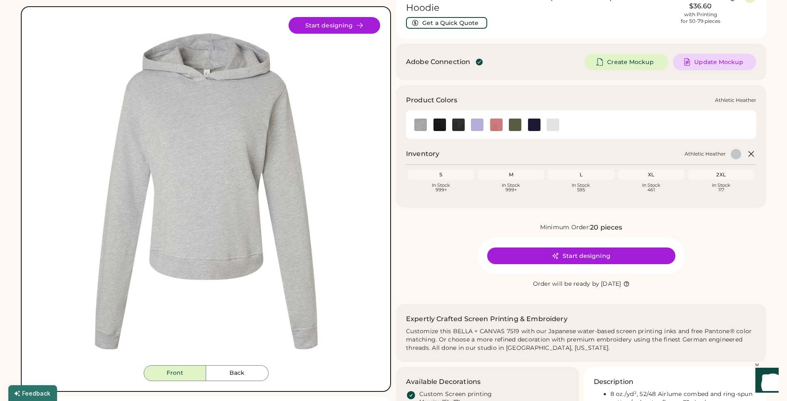
click at [416, 123] on img at bounding box center [420, 125] width 12 height 12
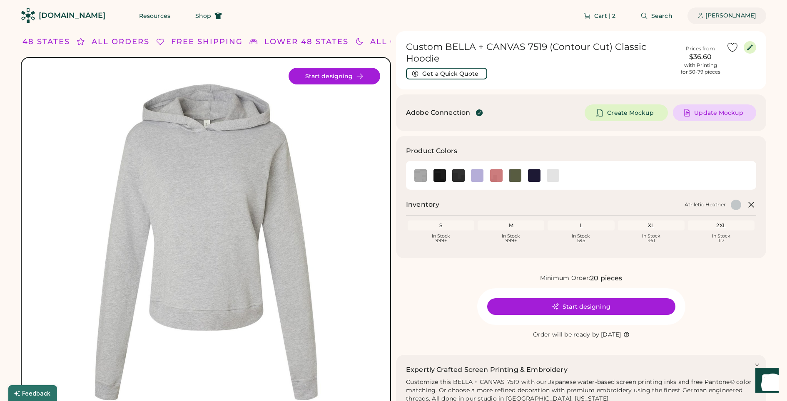
click at [723, 16] on div "[PERSON_NAME]" at bounding box center [730, 16] width 51 height 8
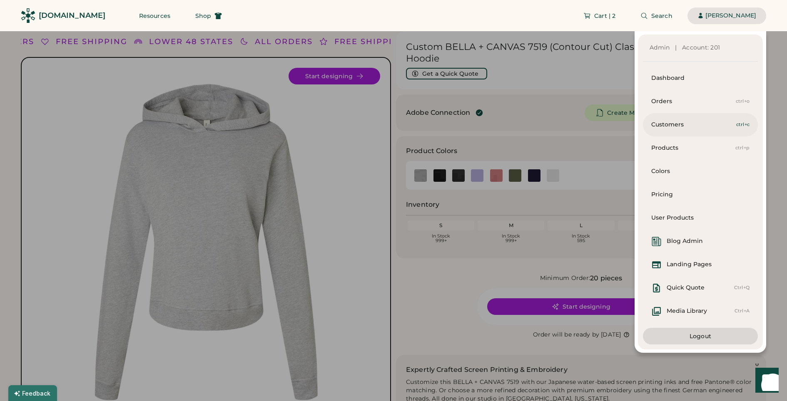
click at [676, 123] on div "Customers" at bounding box center [693, 125] width 85 height 8
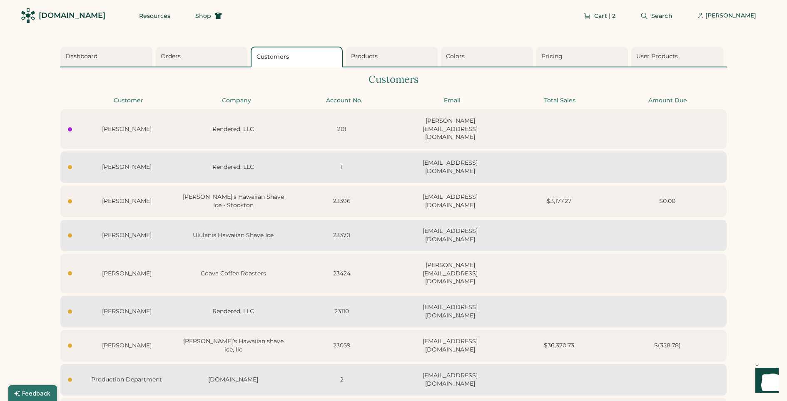
click at [277, 257] on div "[PERSON_NAME] Coava Coffee Roasters 23424 [PERSON_NAME][EMAIL_ADDRESS][DOMAIN_N…" at bounding box center [393, 274] width 666 height 40
select select "****"
select select "*****"
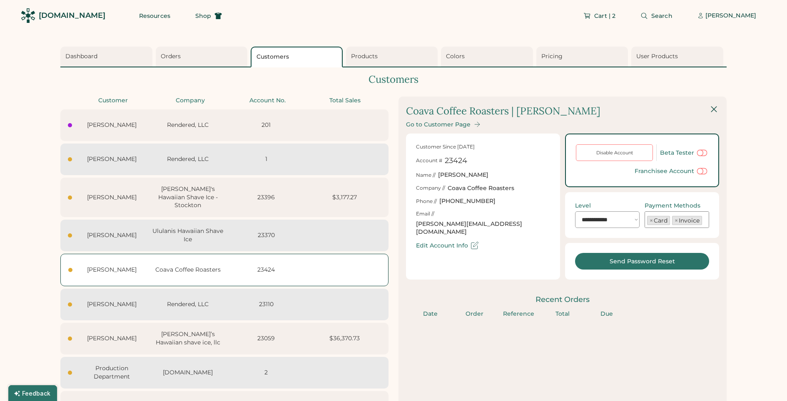
select select "*****"
click at [422, 127] on div "Go to Customer Page" at bounding box center [438, 124] width 65 height 7
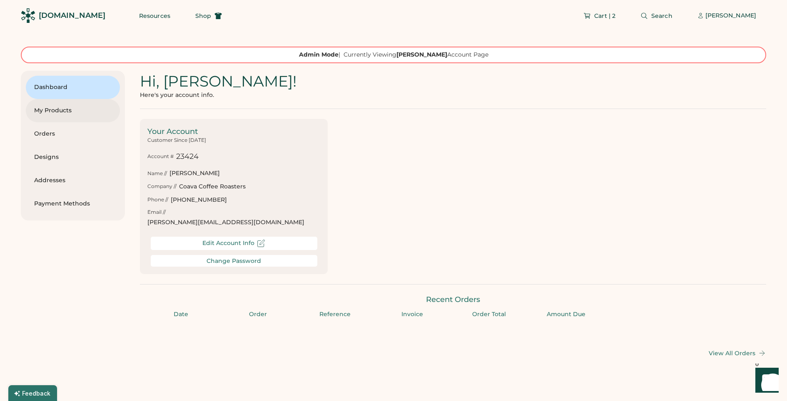
click at [71, 120] on div "My Products" at bounding box center [72, 110] width 77 height 23
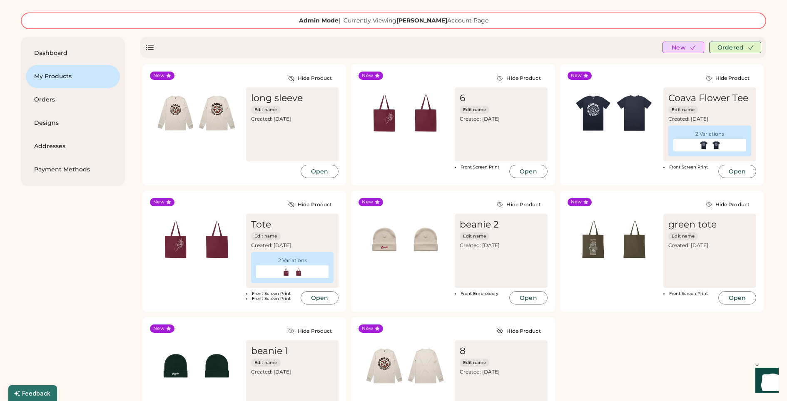
scroll to position [32, 0]
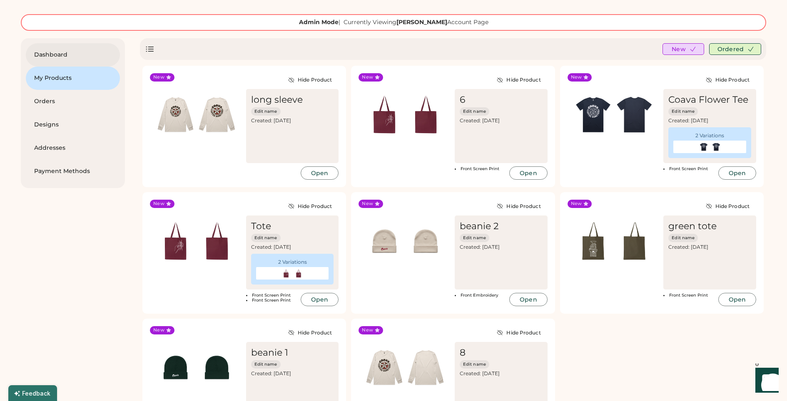
click at [57, 54] on div "Dashboard" at bounding box center [72, 55] width 77 height 8
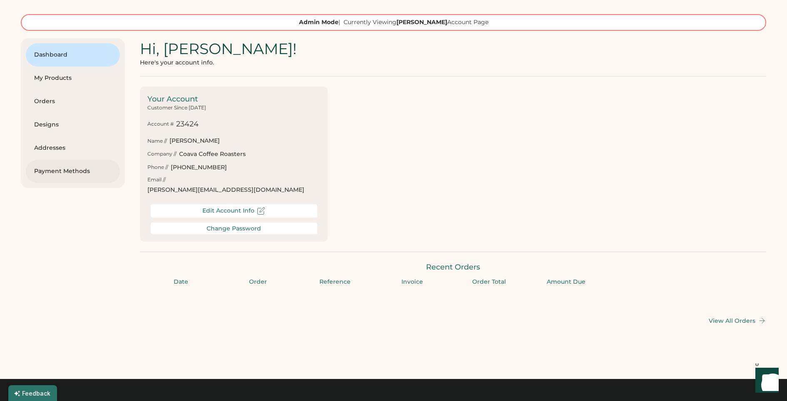
click at [99, 168] on div "Payment Methods" at bounding box center [72, 171] width 77 height 8
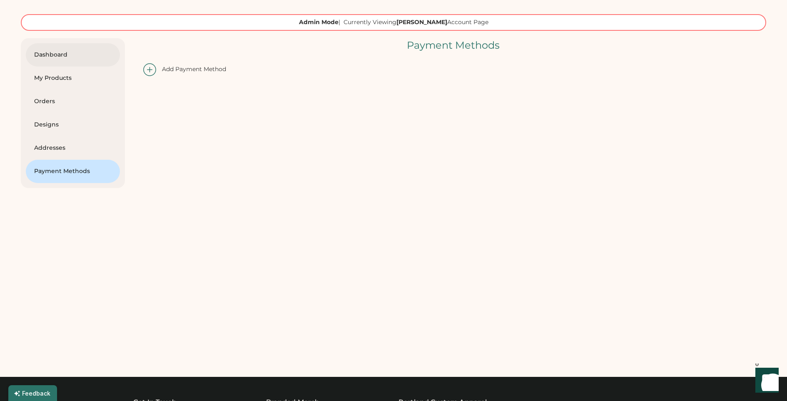
click at [80, 57] on div "Dashboard" at bounding box center [72, 55] width 77 height 8
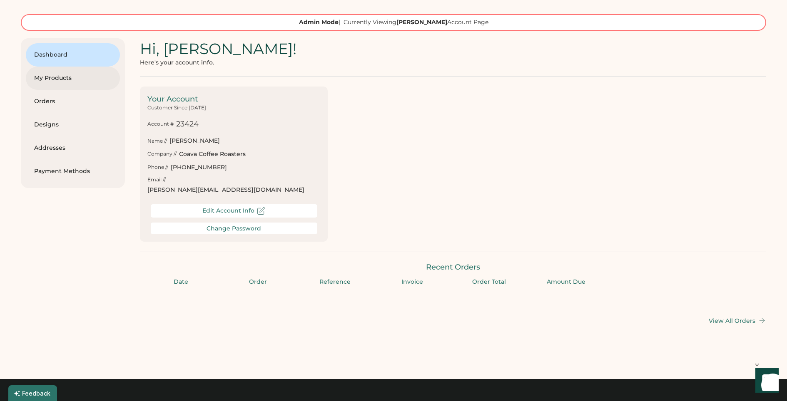
click at [86, 79] on div "My Products" at bounding box center [72, 78] width 77 height 8
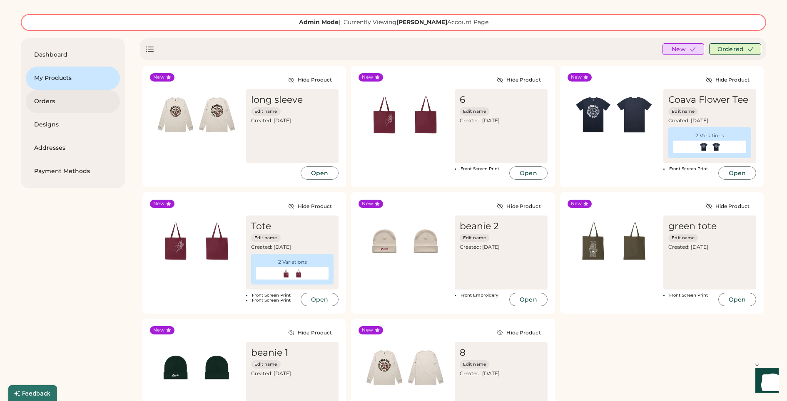
click at [79, 100] on div "Orders" at bounding box center [72, 101] width 77 height 8
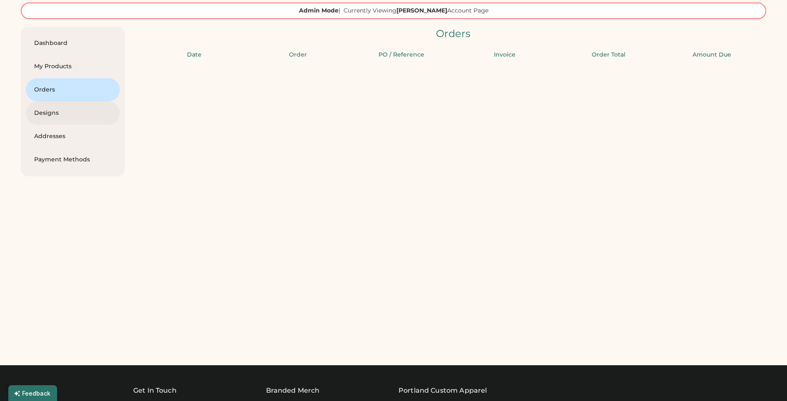
scroll to position [45, 0]
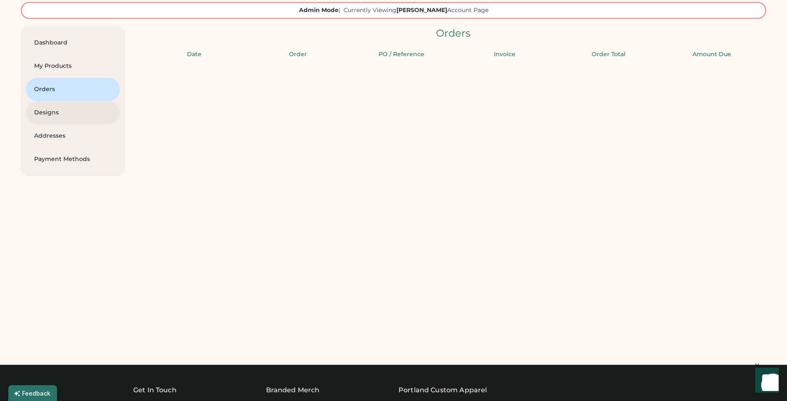
click at [77, 122] on div "Designs" at bounding box center [72, 112] width 77 height 23
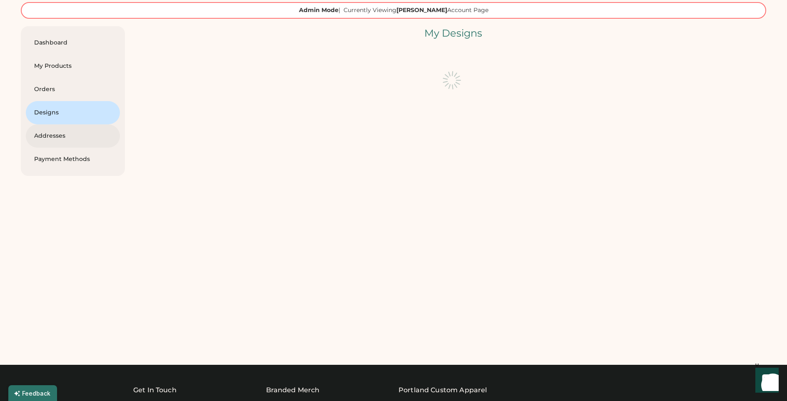
click at [76, 140] on div "Addresses" at bounding box center [72, 135] width 77 height 23
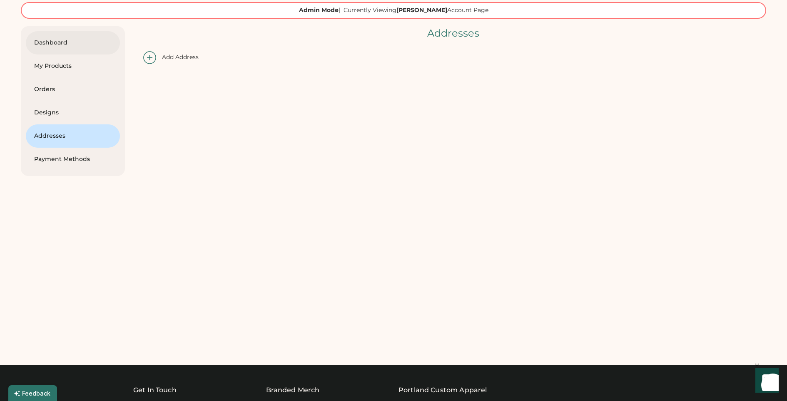
click at [75, 43] on div "Dashboard" at bounding box center [72, 43] width 77 height 8
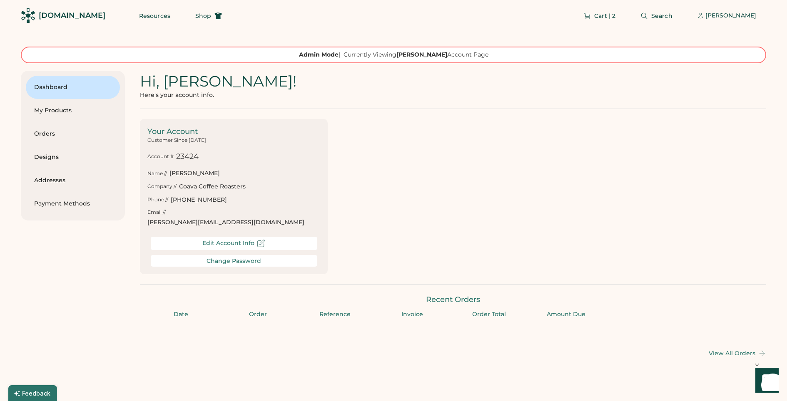
click at [286, 237] on div "Edit Account Info" at bounding box center [234, 243] width 166 height 13
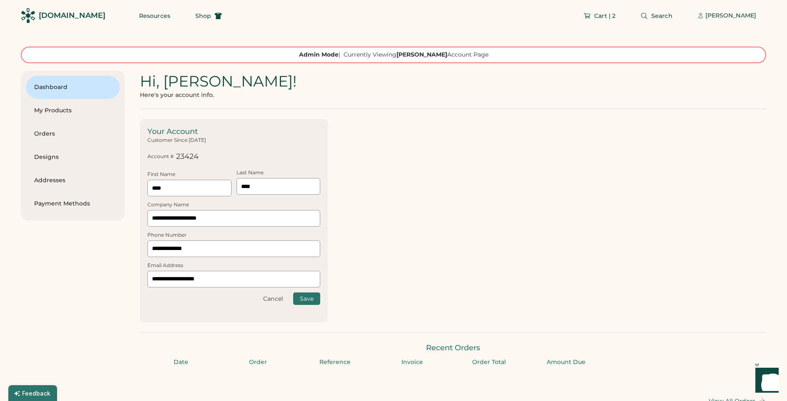
click at [427, 239] on div "**********" at bounding box center [453, 220] width 626 height 203
click at [267, 296] on button "Cancel" at bounding box center [273, 299] width 20 height 6
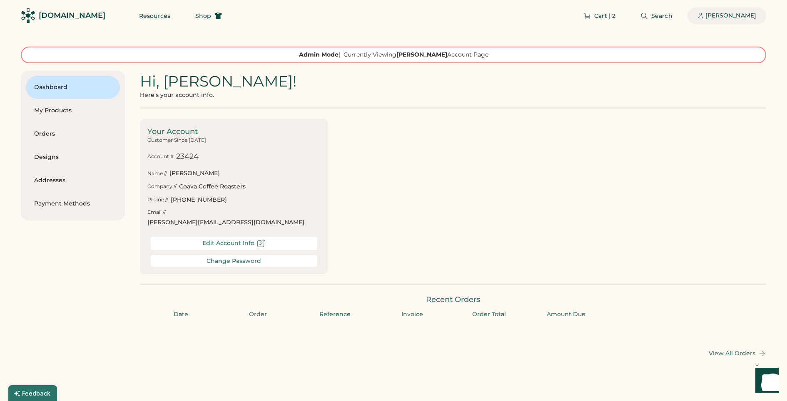
click at [712, 19] on div "[PERSON_NAME]" at bounding box center [730, 16] width 51 height 8
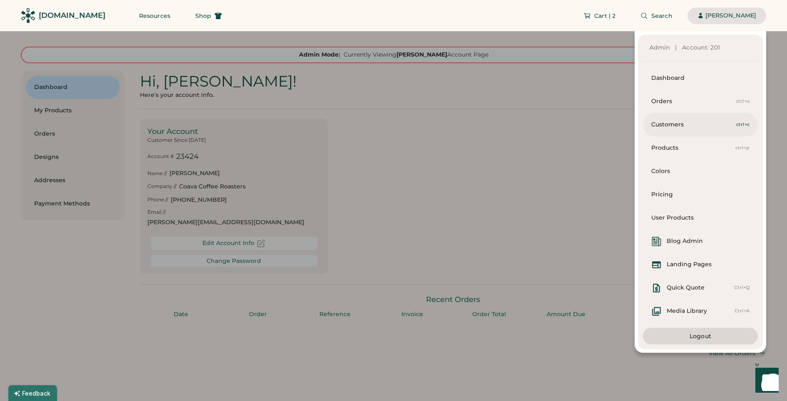
click at [674, 127] on div "Customers" at bounding box center [693, 125] width 85 height 8
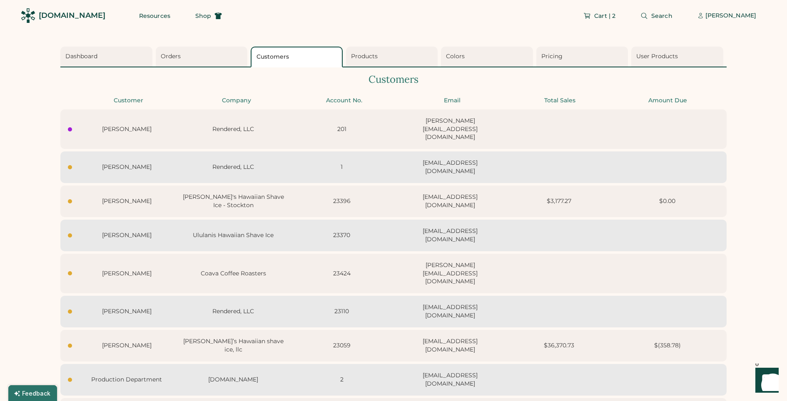
click at [536, 270] on div "Anna Long Coava Coffee Roasters 23424 anna@coavacoffee.com" at bounding box center [393, 274] width 666 height 40
select select "****"
select select "*****"
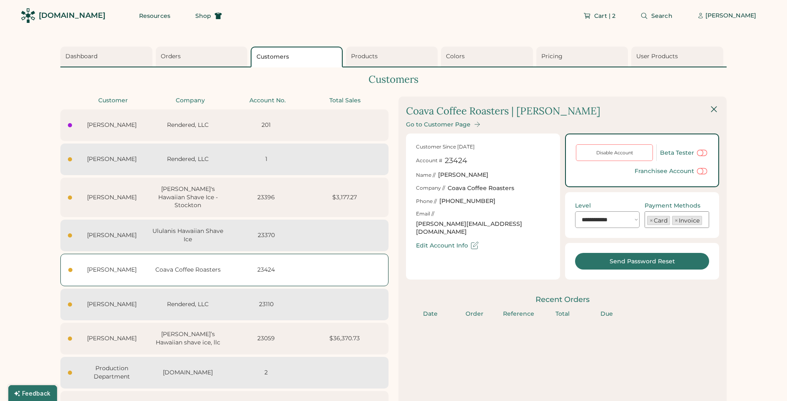
scroll to position [0, 0]
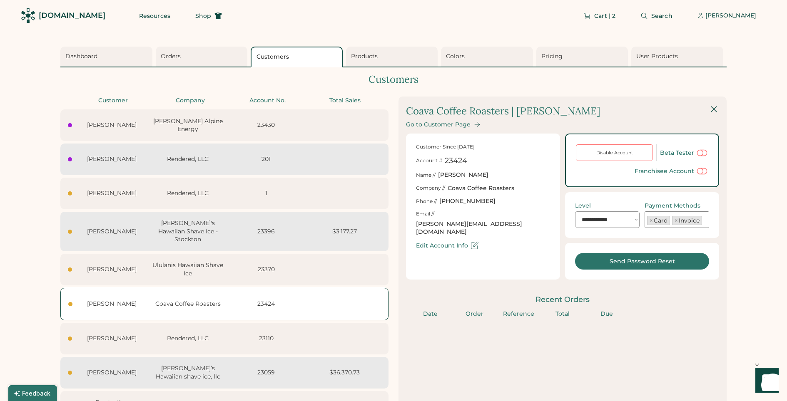
select select "*****"
click at [655, 15] on span "Search" at bounding box center [661, 16] width 21 height 6
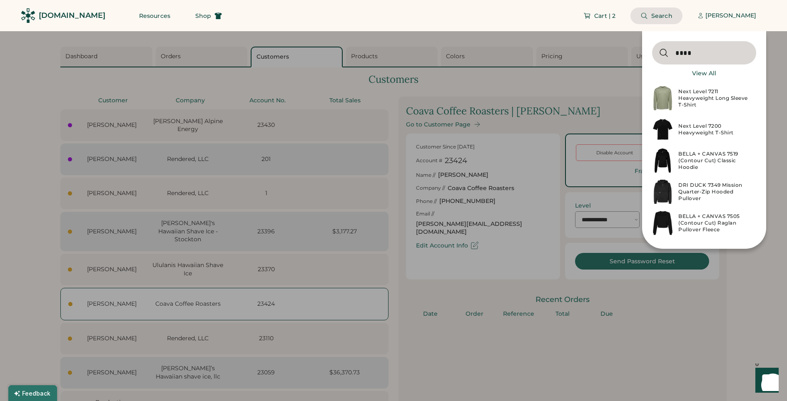
type input "****"
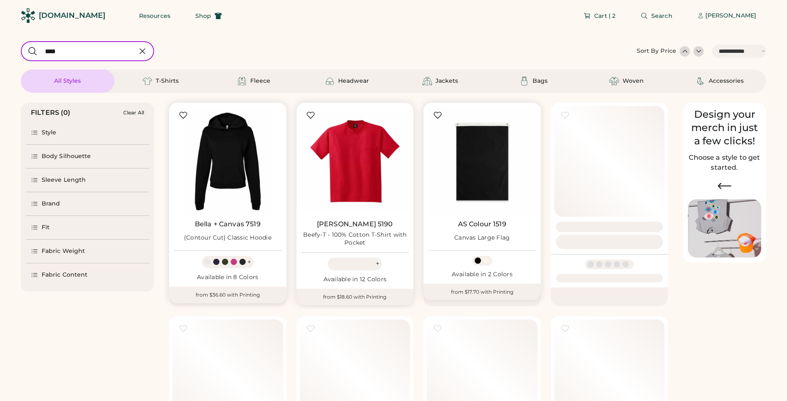
select select "*****"
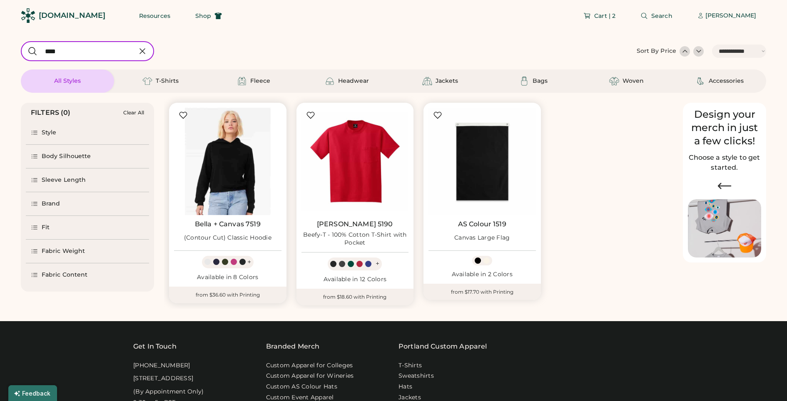
click at [247, 185] on img at bounding box center [227, 161] width 107 height 107
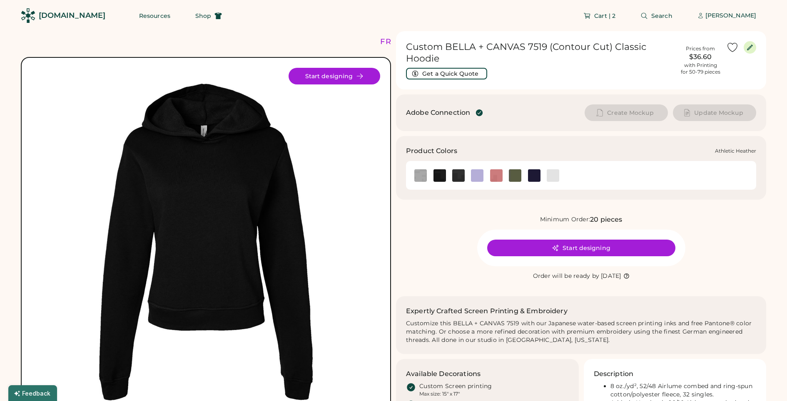
click at [426, 177] on img at bounding box center [420, 175] width 12 height 12
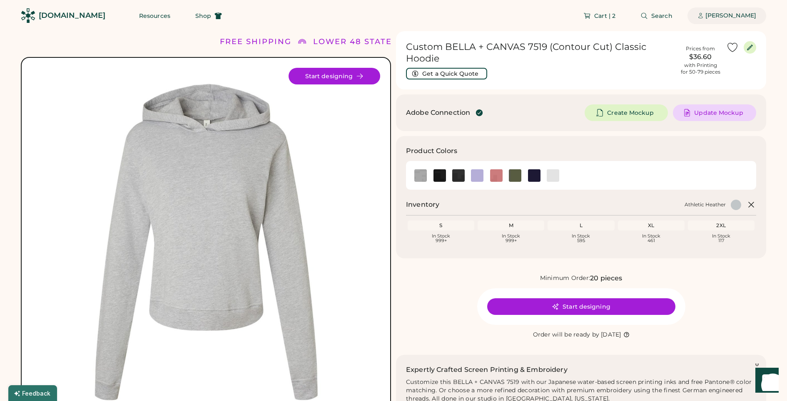
click at [701, 15] on icon at bounding box center [700, 15] width 6 height 6
click at [714, 17] on div "[PERSON_NAME]" at bounding box center [730, 16] width 51 height 8
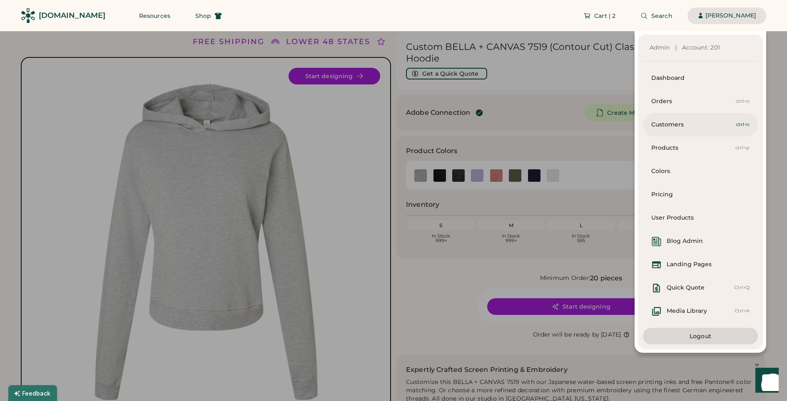
click at [689, 124] on div "Customers" at bounding box center [693, 125] width 85 height 8
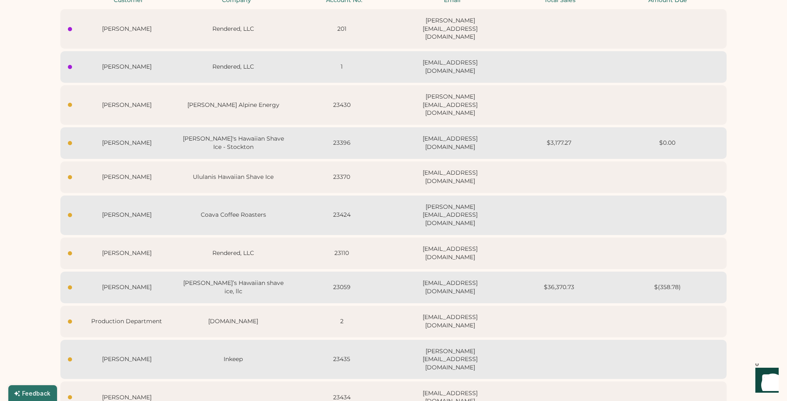
scroll to position [99, 0]
click at [270, 357] on div "Inkeep" at bounding box center [233, 361] width 104 height 8
select select "****"
select select "*******"
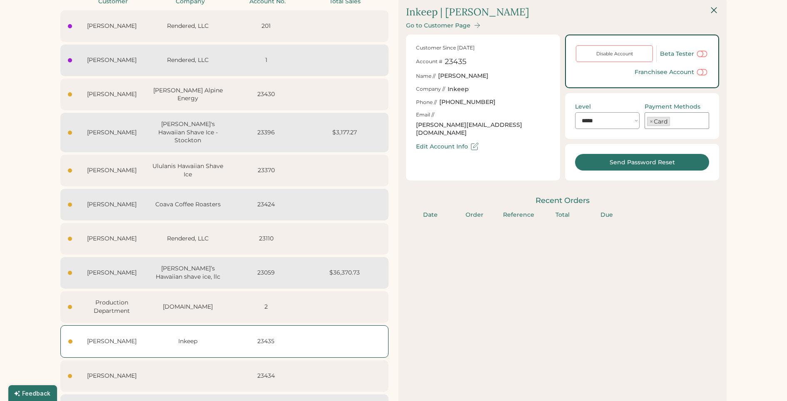
select select "*******"
drag, startPoint x: 509, startPoint y: 115, endPoint x: 438, endPoint y: 116, distance: 71.6
click at [438, 116] on div "Email // [PERSON_NAME][EMAIL_ADDRESS][DOMAIN_NAME]" at bounding box center [483, 125] width 134 height 26
copy div "[EMAIL_ADDRESS][DOMAIN_NAME]"
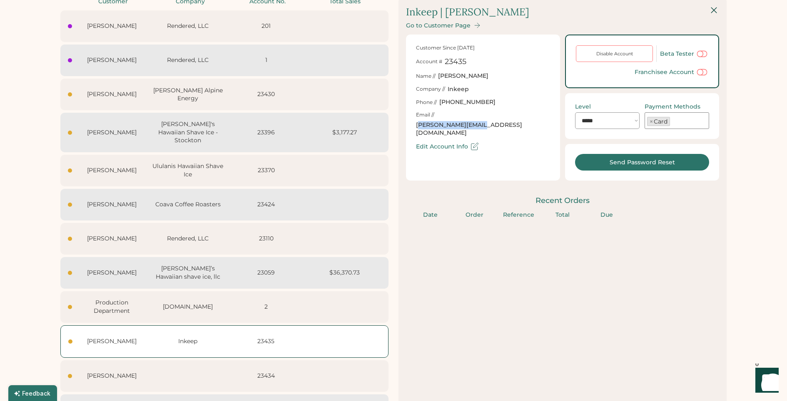
click at [483, 121] on div "[PERSON_NAME][EMAIL_ADDRESS][DOMAIN_NAME]" at bounding box center [483, 129] width 134 height 16
drag, startPoint x: 437, startPoint y: 114, endPoint x: 525, endPoint y: 112, distance: 88.7
click at [525, 114] on div "Email // [PERSON_NAME][EMAIL_ADDRESS][DOMAIN_NAME]" at bounding box center [483, 125] width 134 height 26
copy div "[PERSON_NAME][EMAIL_ADDRESS][DOMAIN_NAME]"
click at [441, 26] on div "Go to Customer Page" at bounding box center [438, 25] width 65 height 7
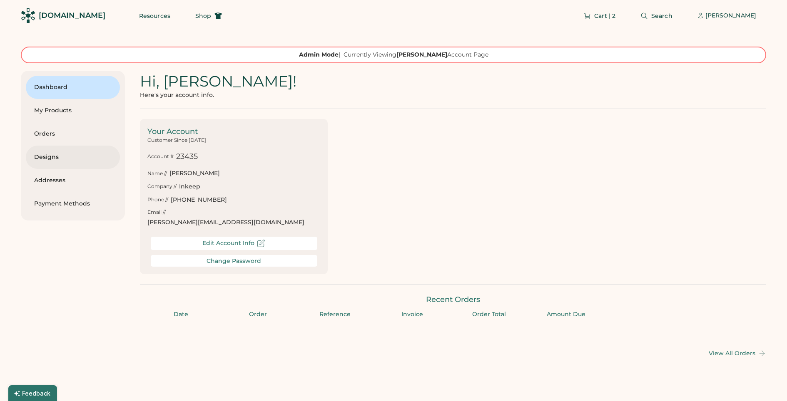
click at [74, 156] on div "Designs" at bounding box center [72, 157] width 77 height 8
